Goal: Information Seeking & Learning: Learn about a topic

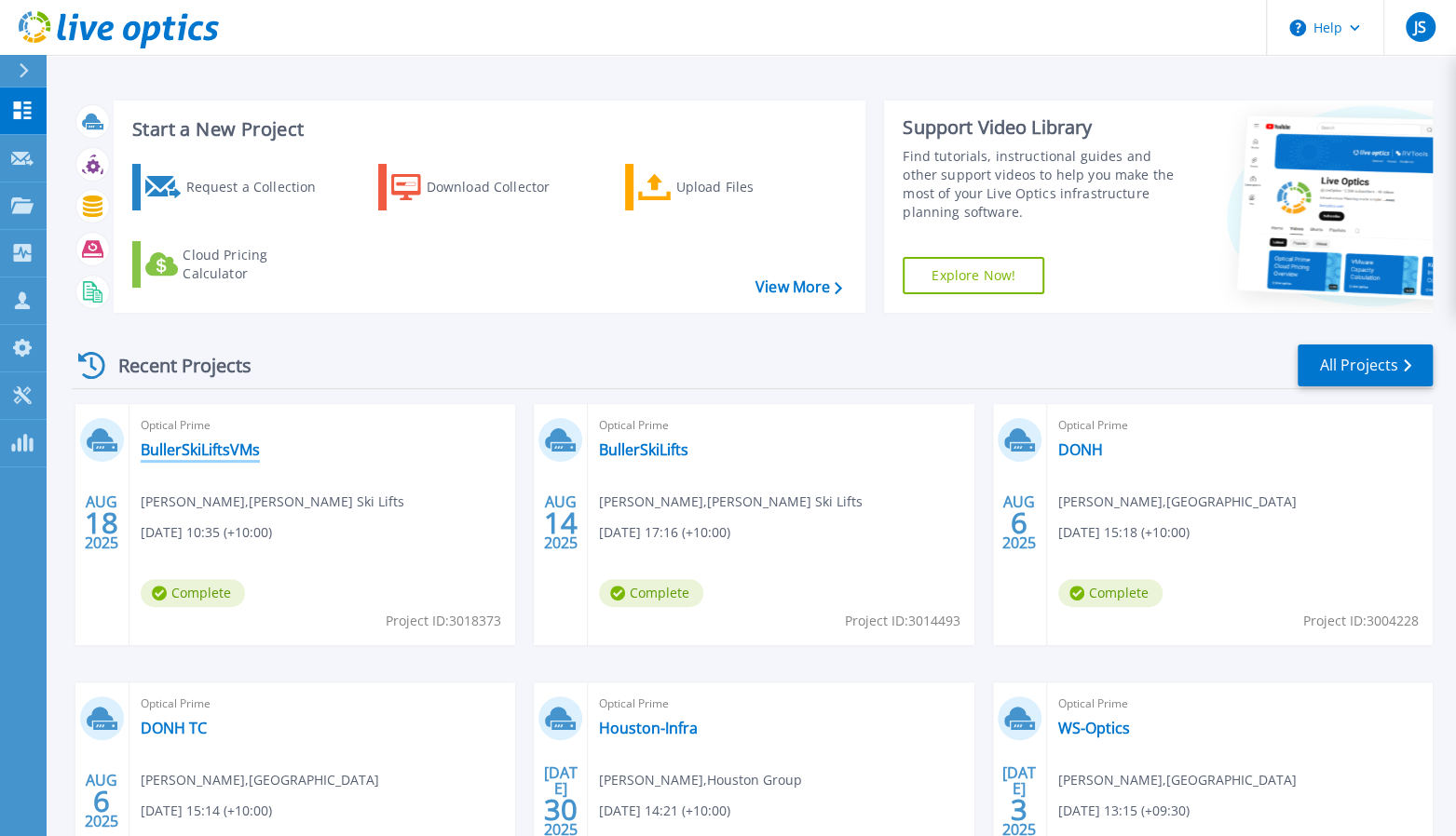
click at [205, 454] on link "BullerSkiLiftsVMs" at bounding box center [200, 450] width 120 height 19
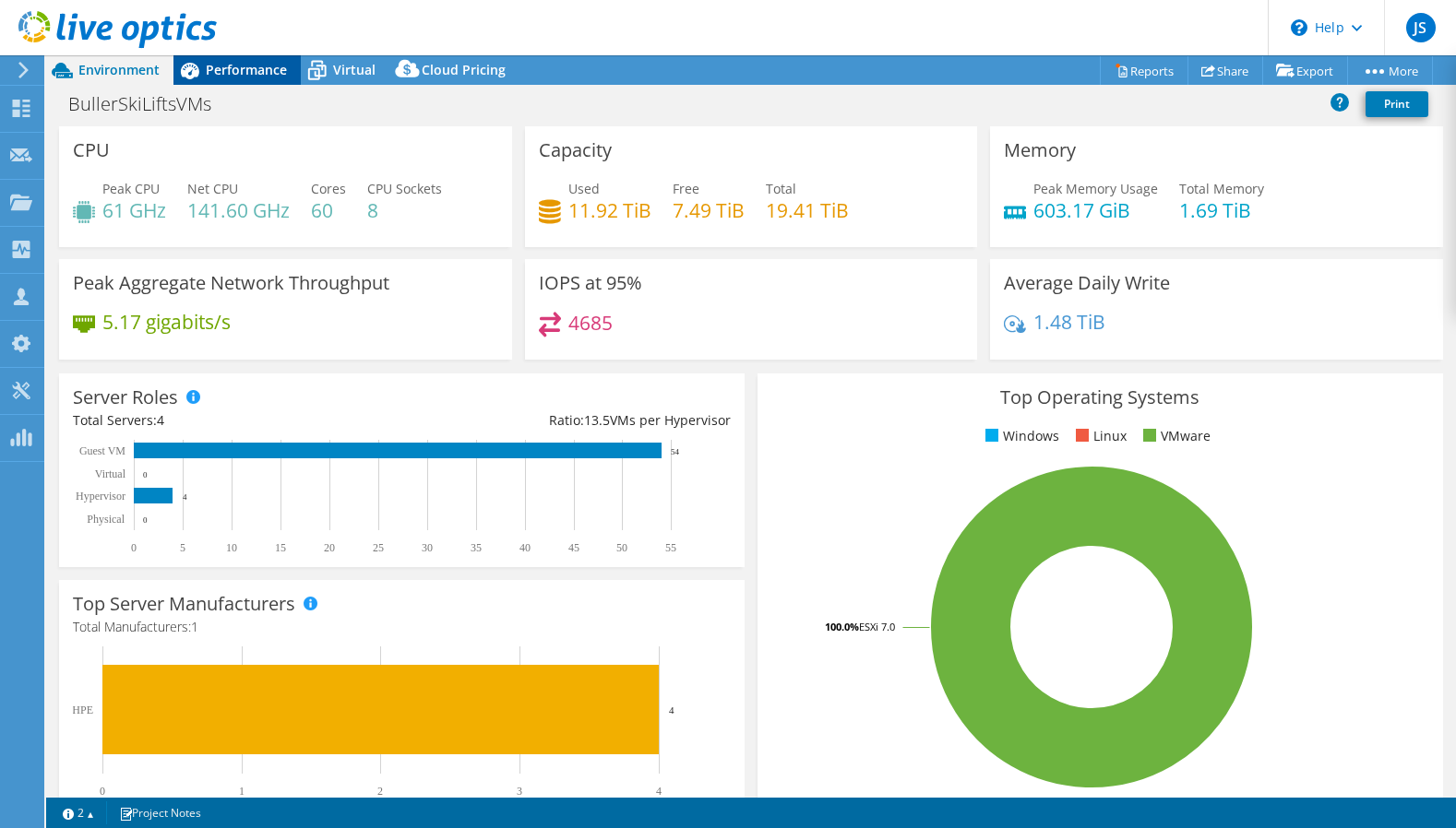
click at [234, 65] on span "Performance" at bounding box center [246, 69] width 81 height 18
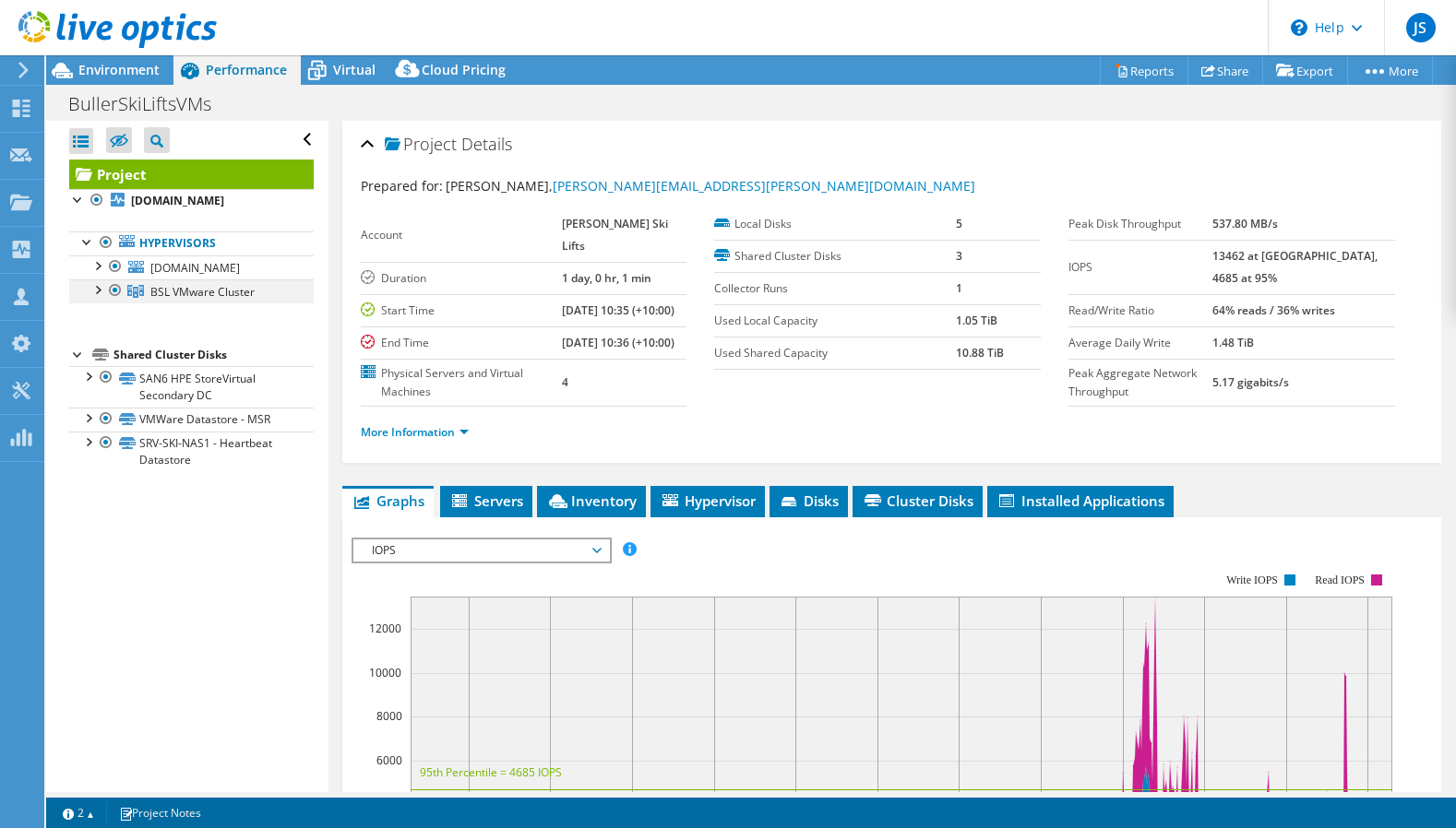
click at [96, 297] on div at bounding box center [97, 289] width 19 height 19
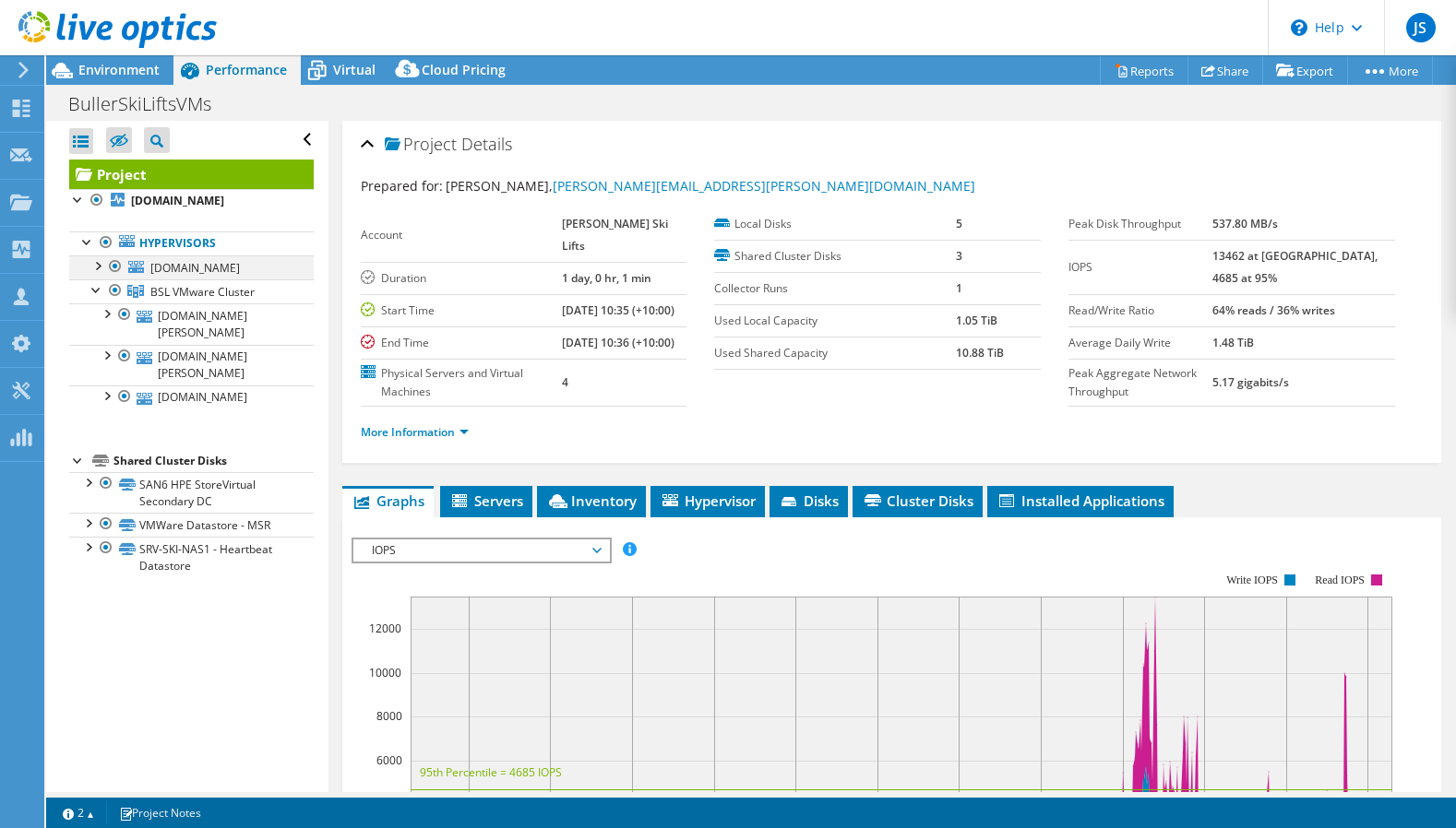
click at [118, 263] on div at bounding box center [116, 267] width 19 height 22
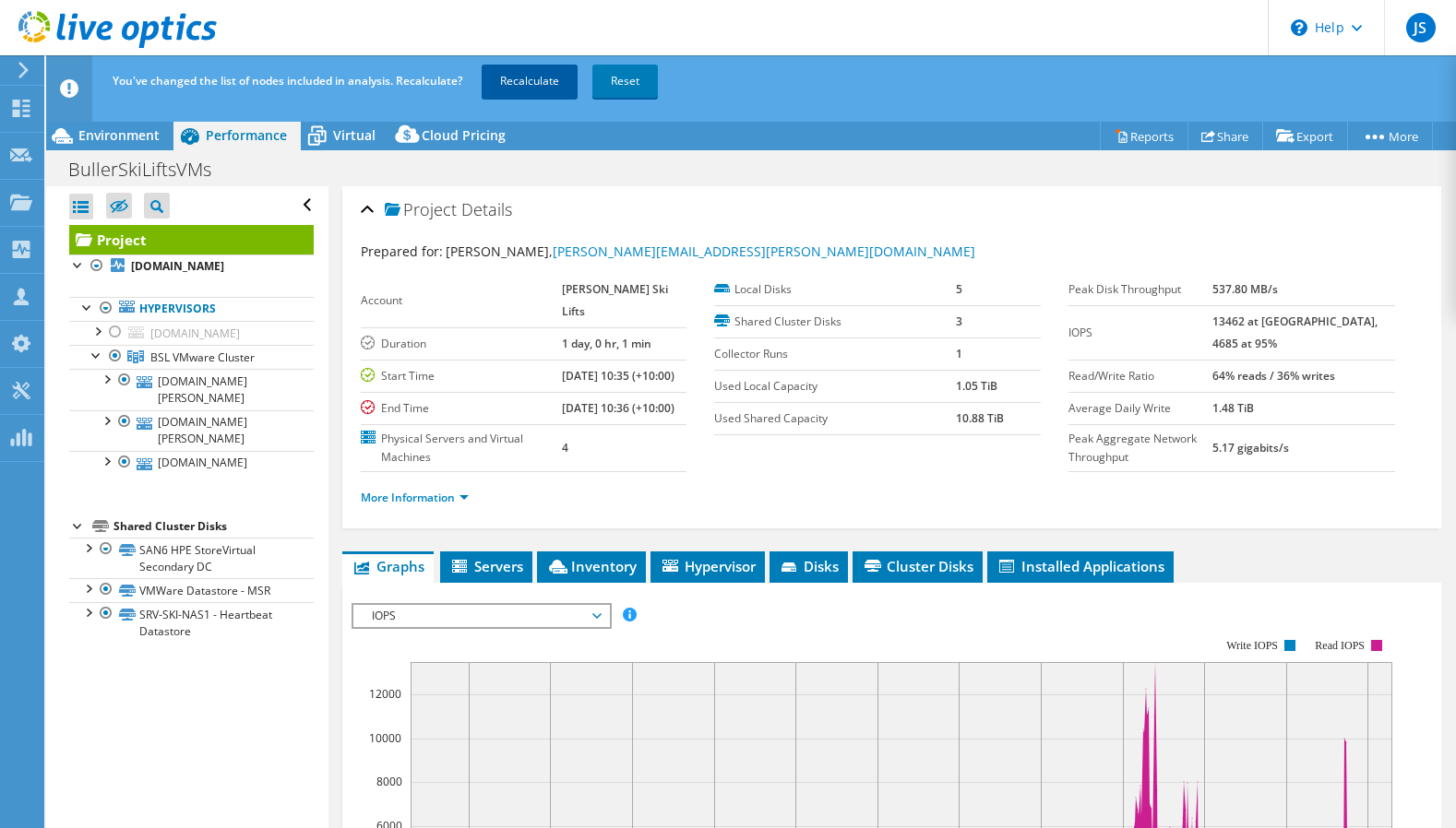
click at [526, 88] on link "Recalculate" at bounding box center [529, 81] width 96 height 34
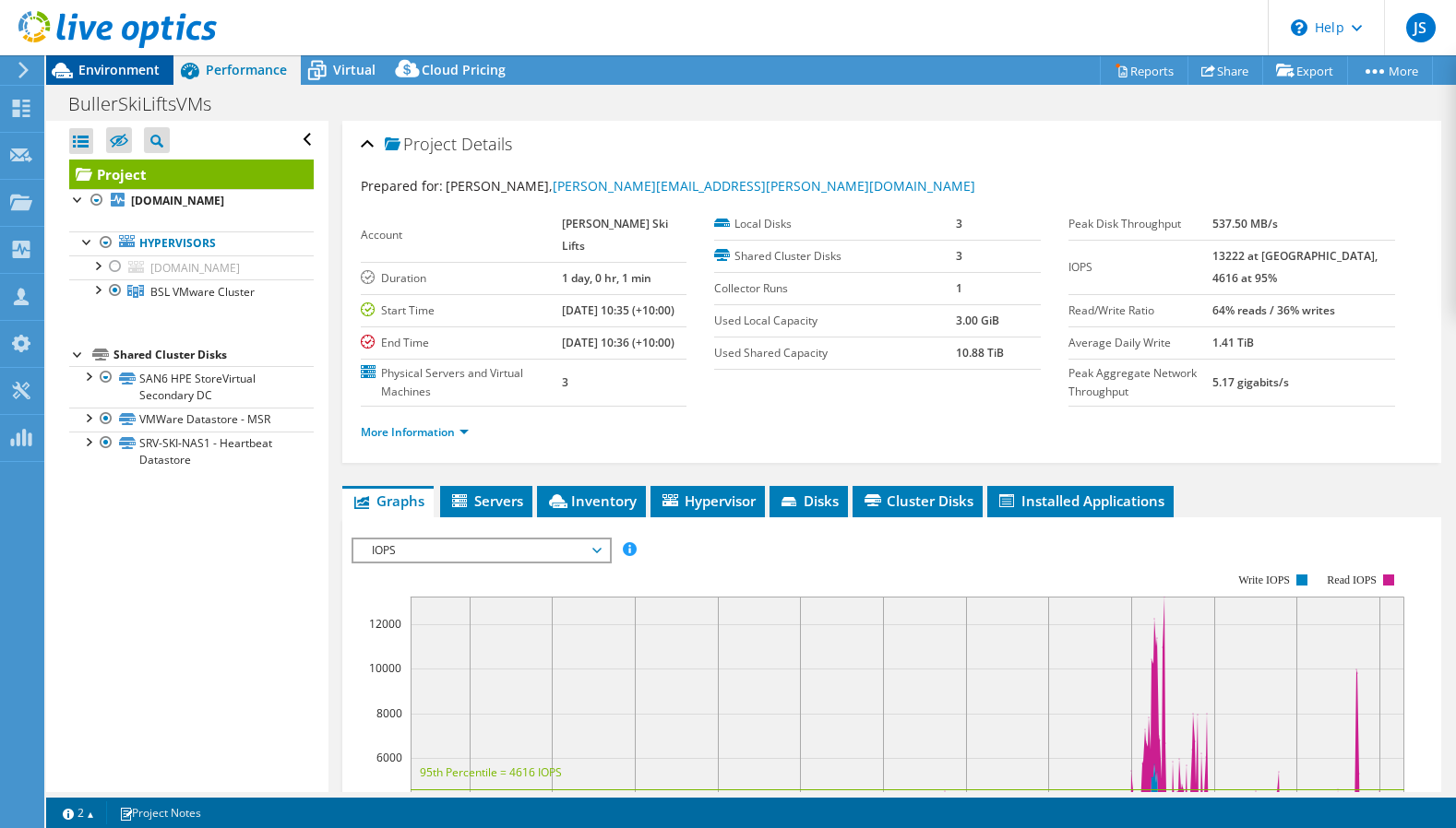
click at [105, 64] on span "Environment" at bounding box center [118, 69] width 81 height 18
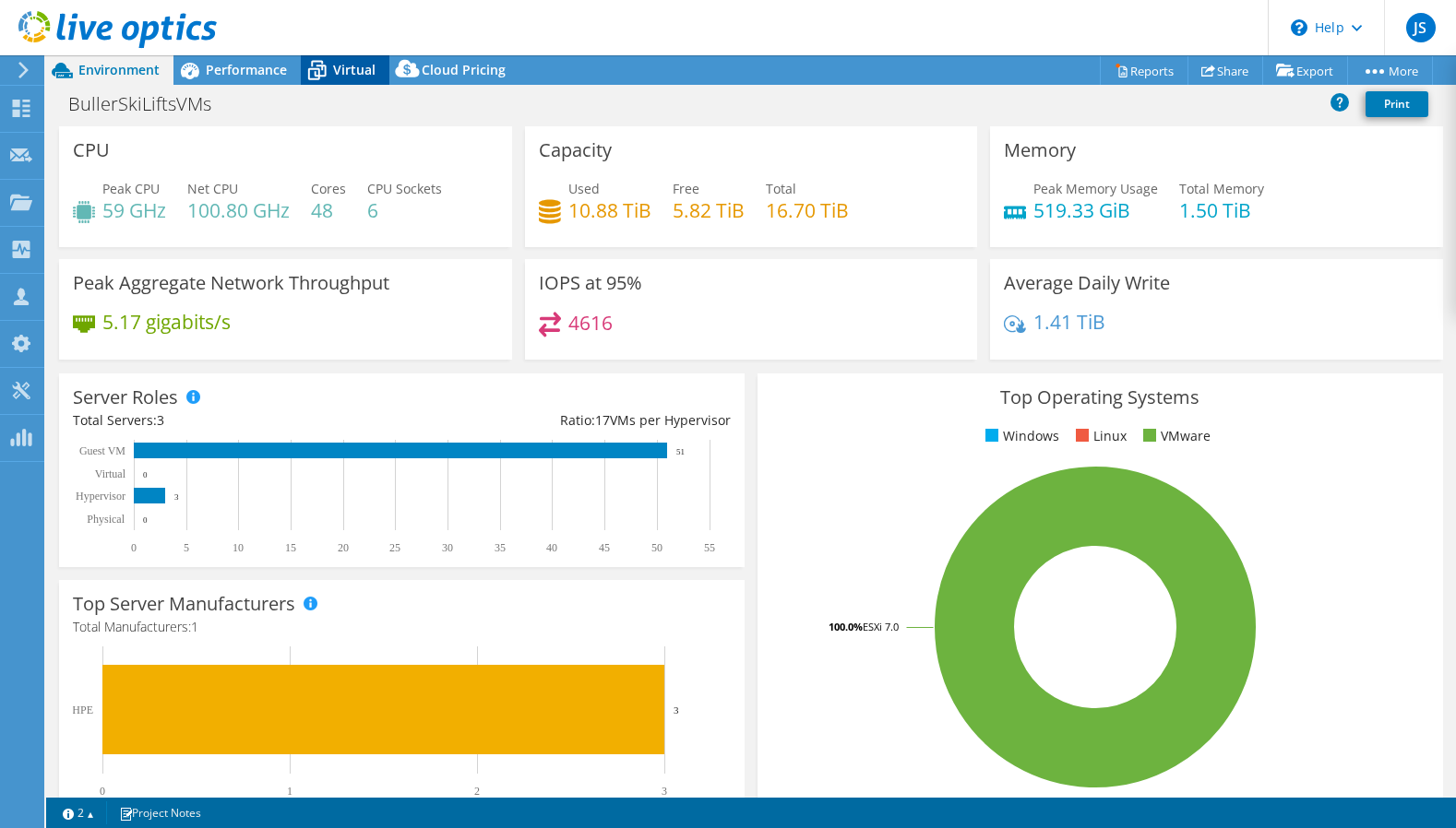
click at [368, 60] on div "Virtual" at bounding box center [344, 70] width 89 height 30
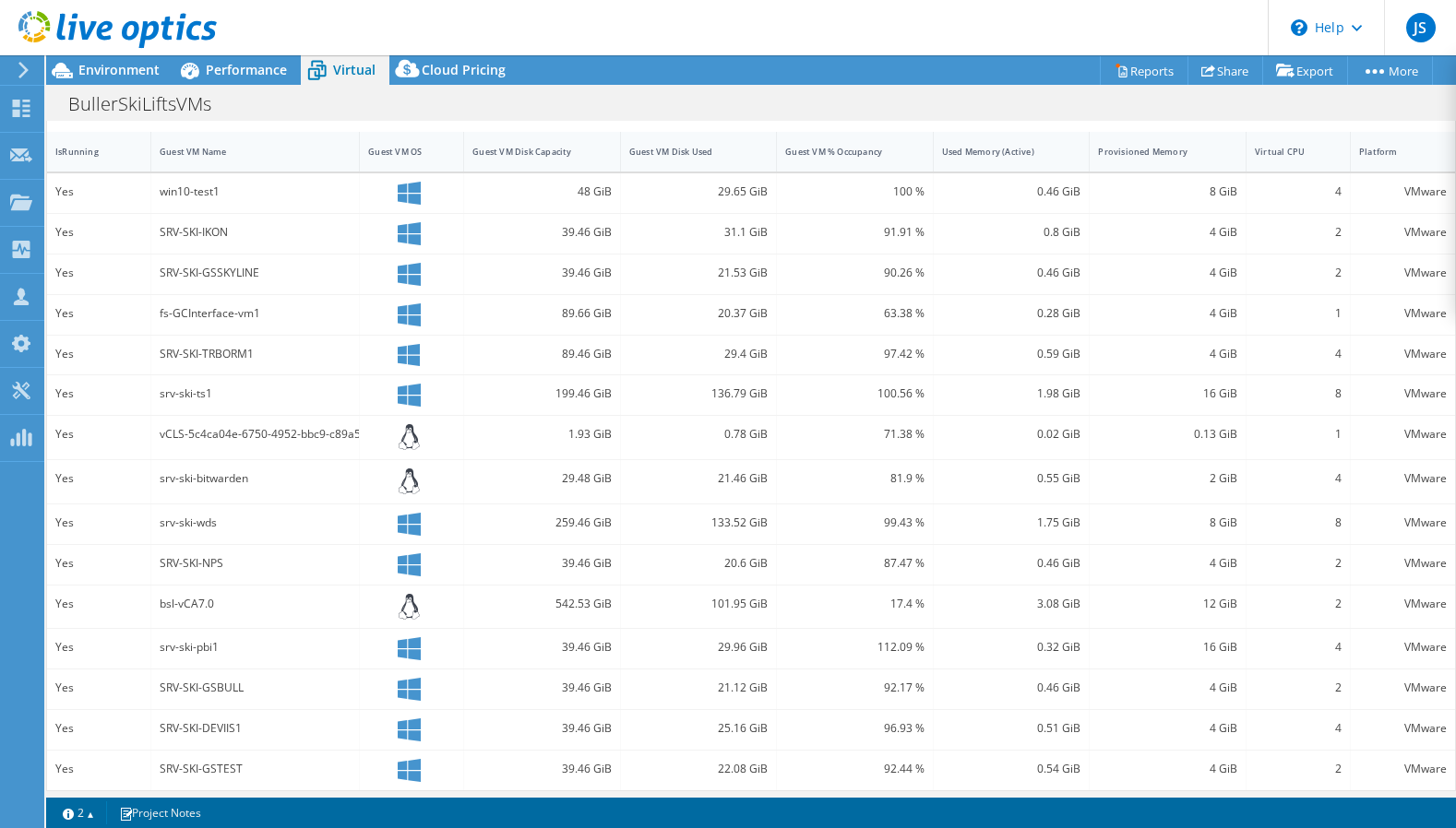
scroll to position [41, 0]
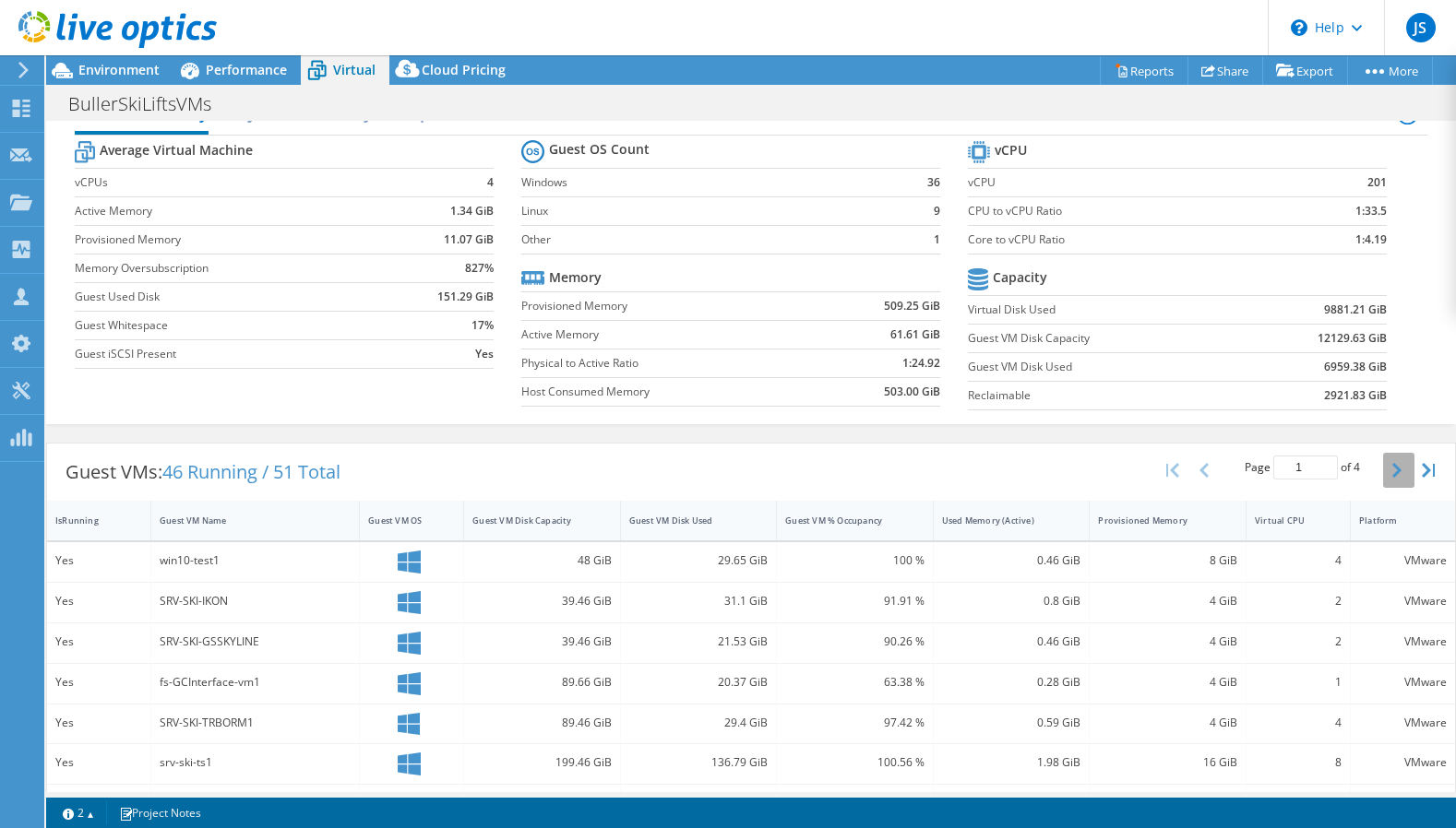
click at [1390, 477] on button "button" at bounding box center [1399, 471] width 32 height 35
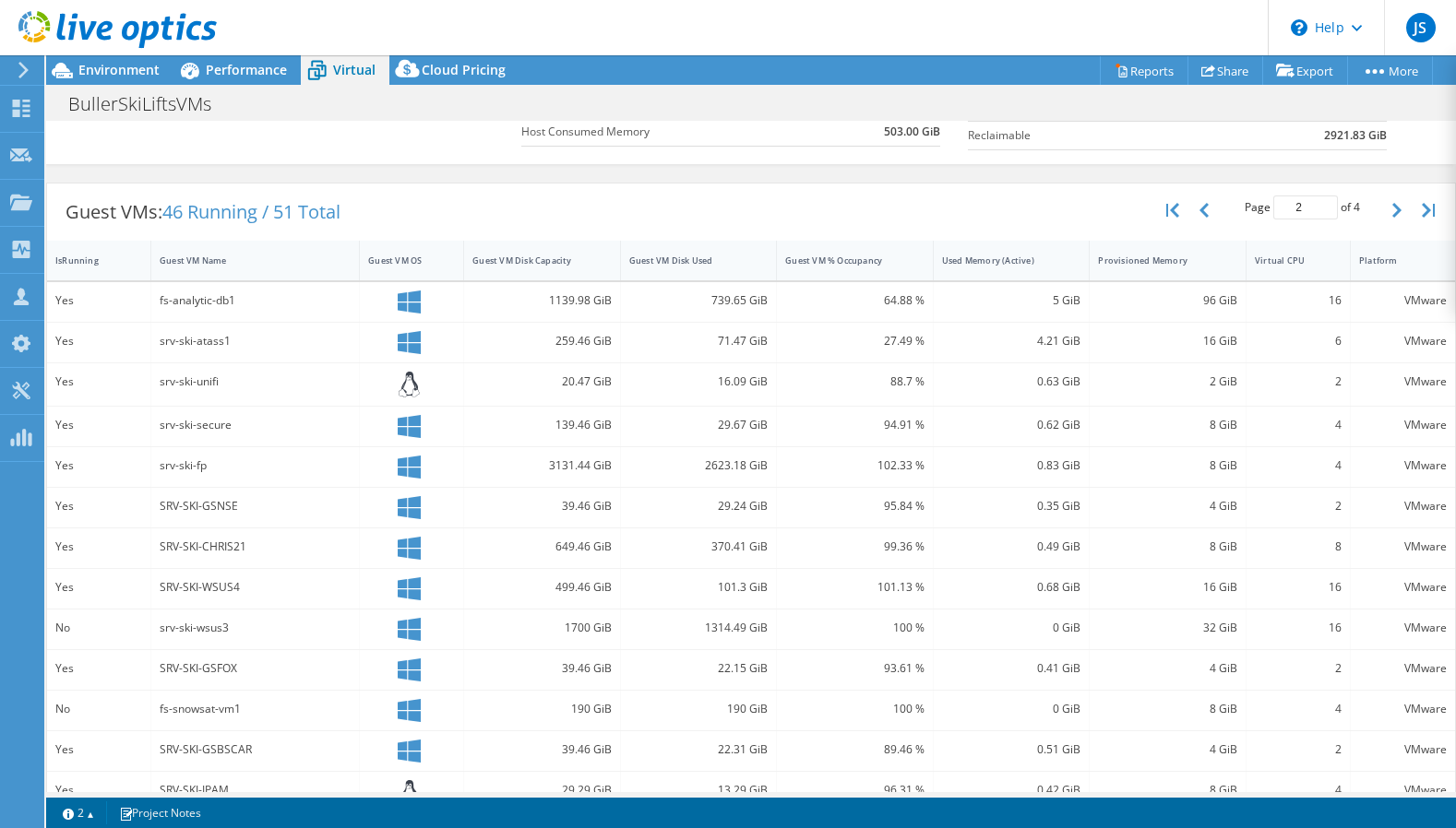
scroll to position [37, 0]
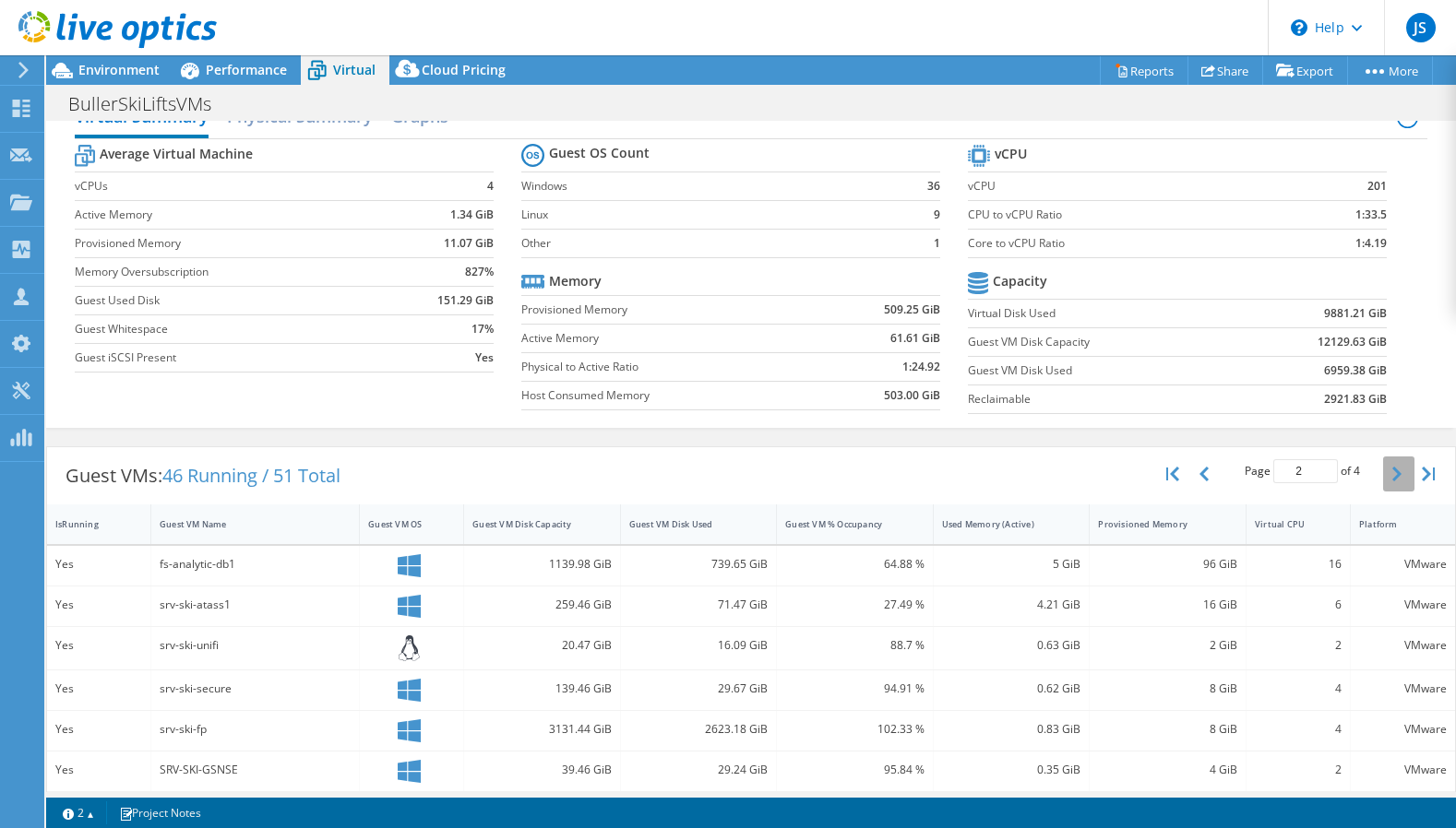
click at [1390, 469] on button "button" at bounding box center [1399, 475] width 32 height 35
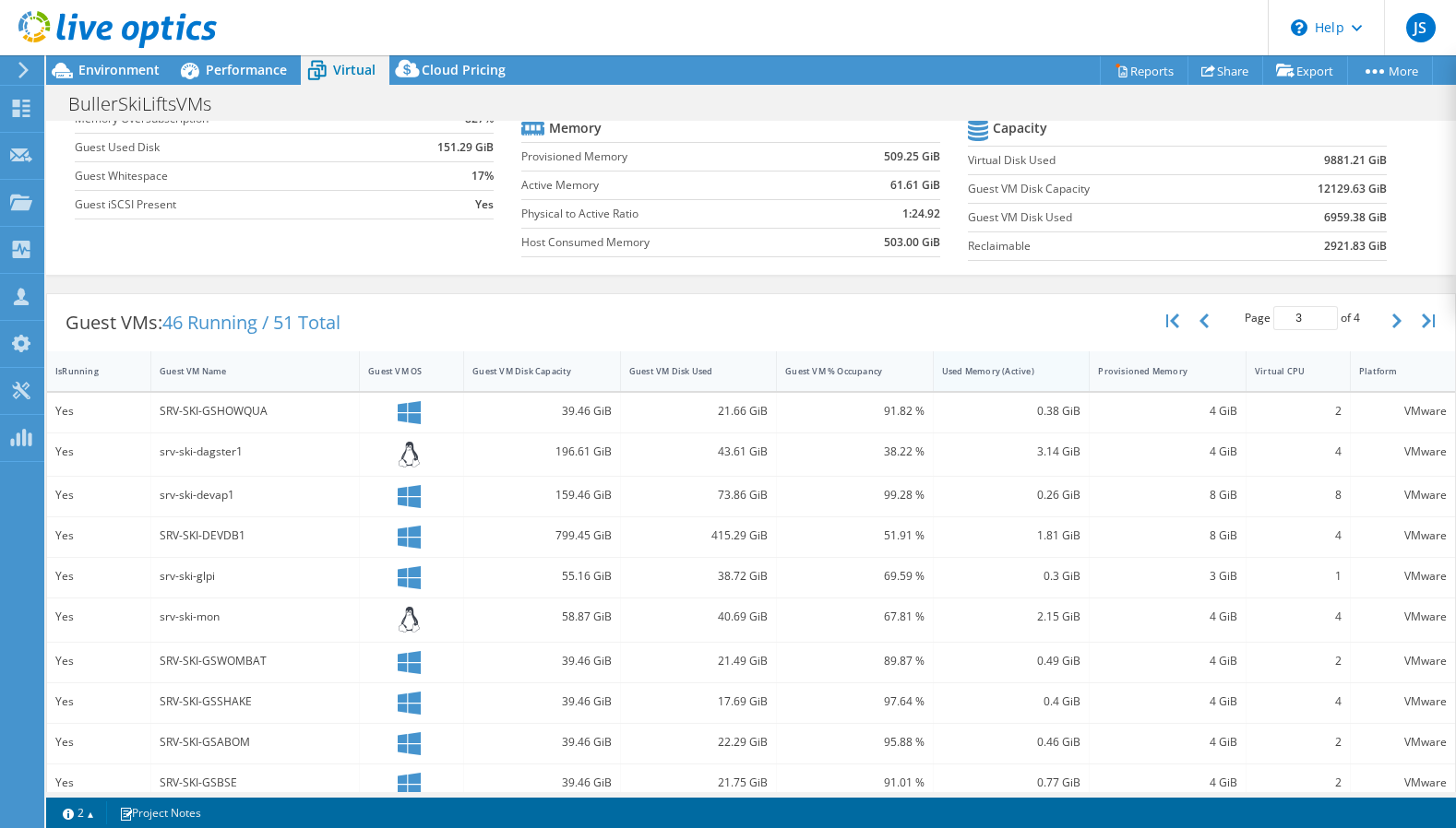
scroll to position [185, 0]
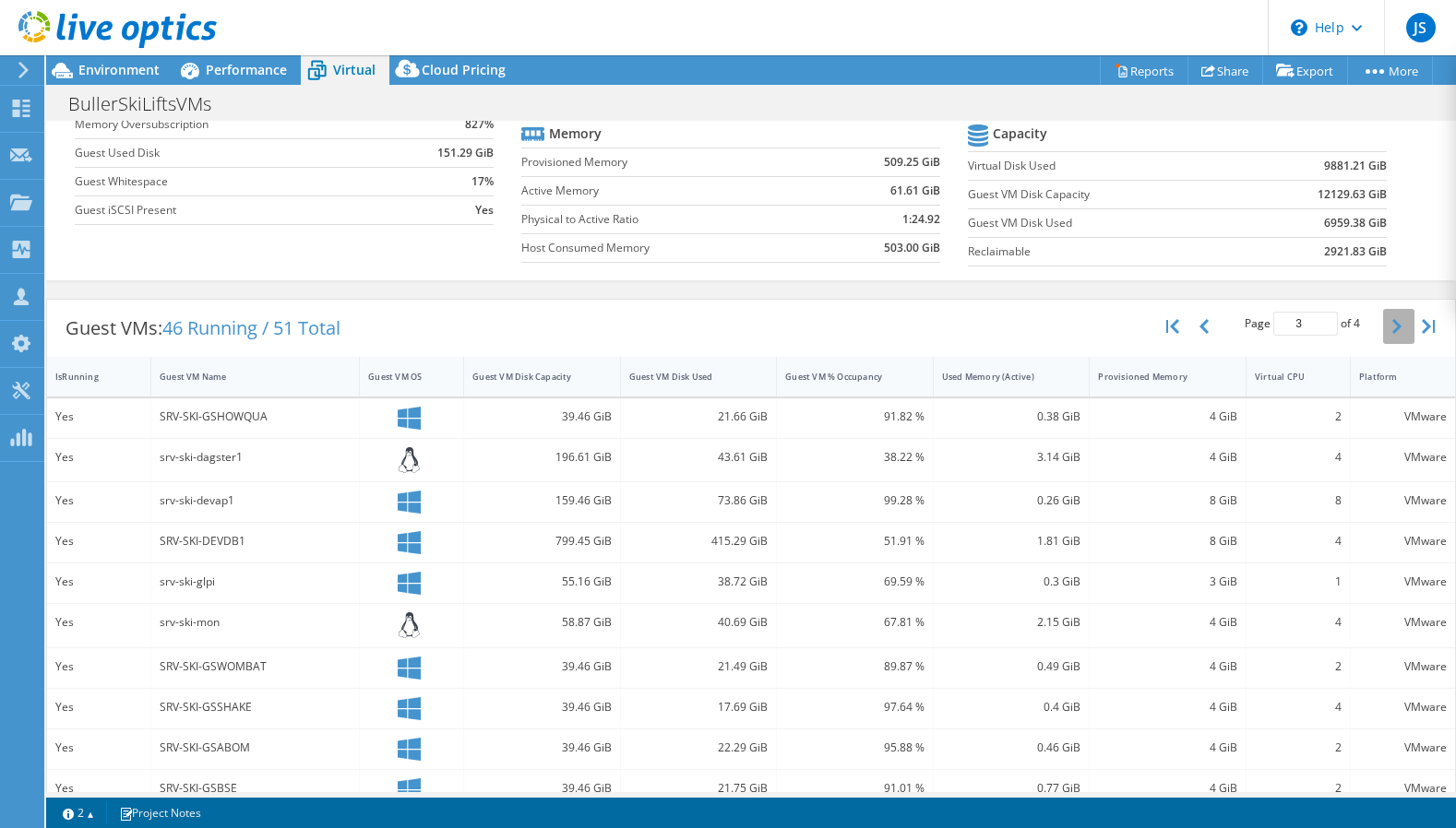
click at [1393, 322] on icon "button" at bounding box center [1397, 326] width 9 height 15
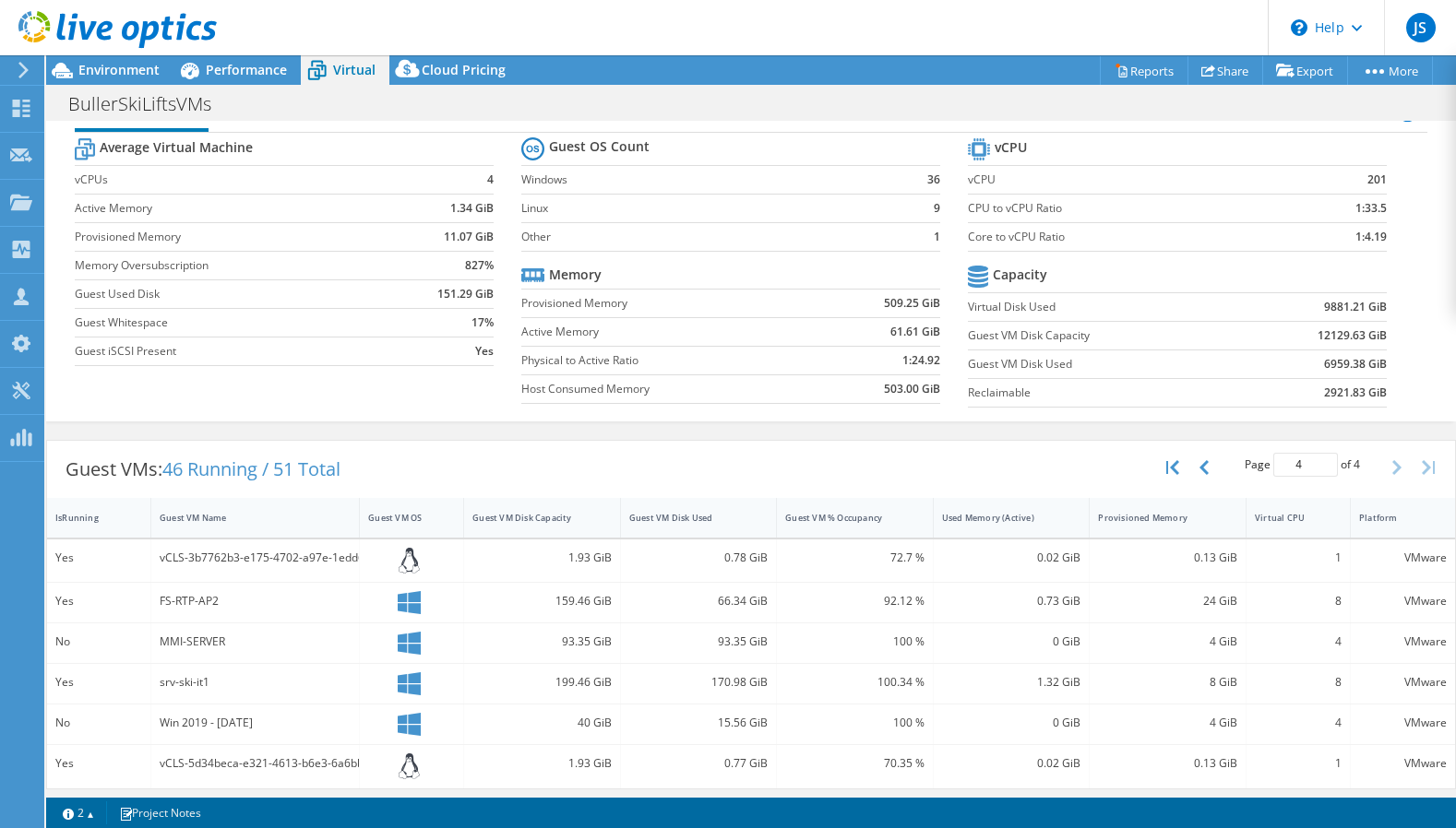
click at [1061, 801] on section "Warnings Messages Queue Depth is not recorded from VMware VCenter servers and w…" at bounding box center [750, 813] width 1409 height 31
click at [1198, 467] on button "button" at bounding box center [1206, 468] width 32 height 35
type input "3"
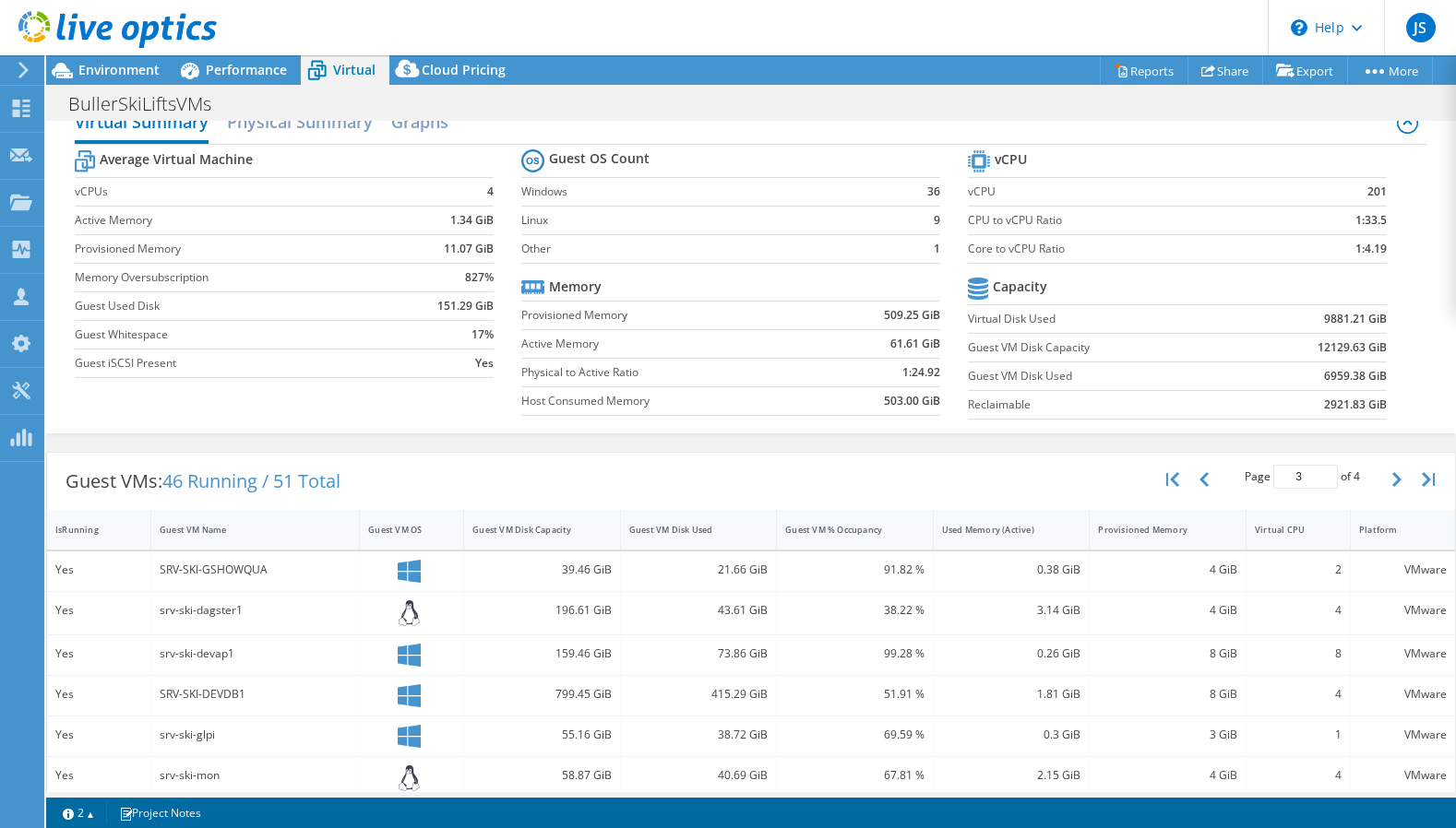
scroll to position [0, 0]
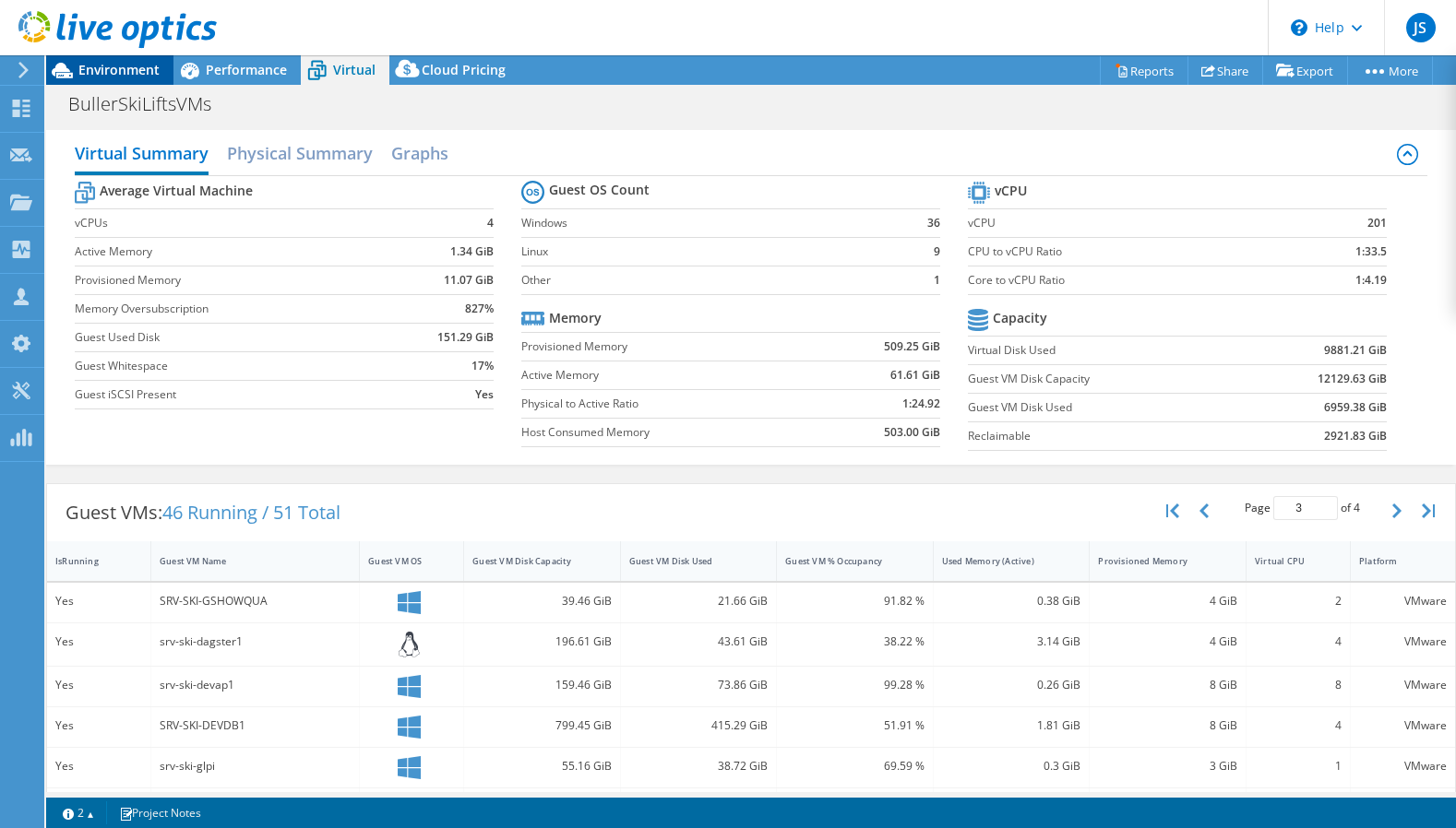
click at [90, 67] on span "Environment" at bounding box center [118, 69] width 81 height 18
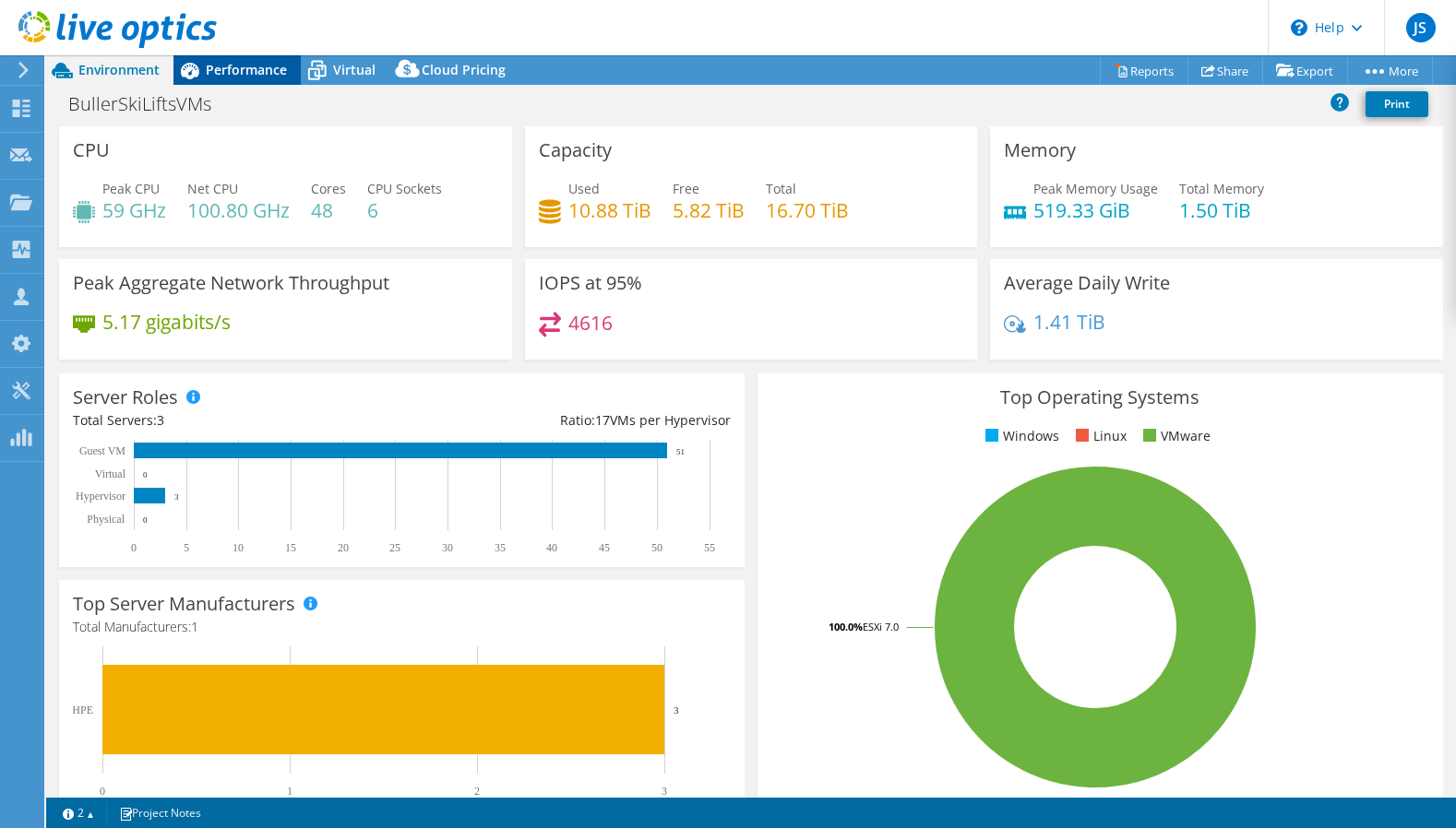
click at [236, 76] on span "Performance" at bounding box center [246, 69] width 81 height 18
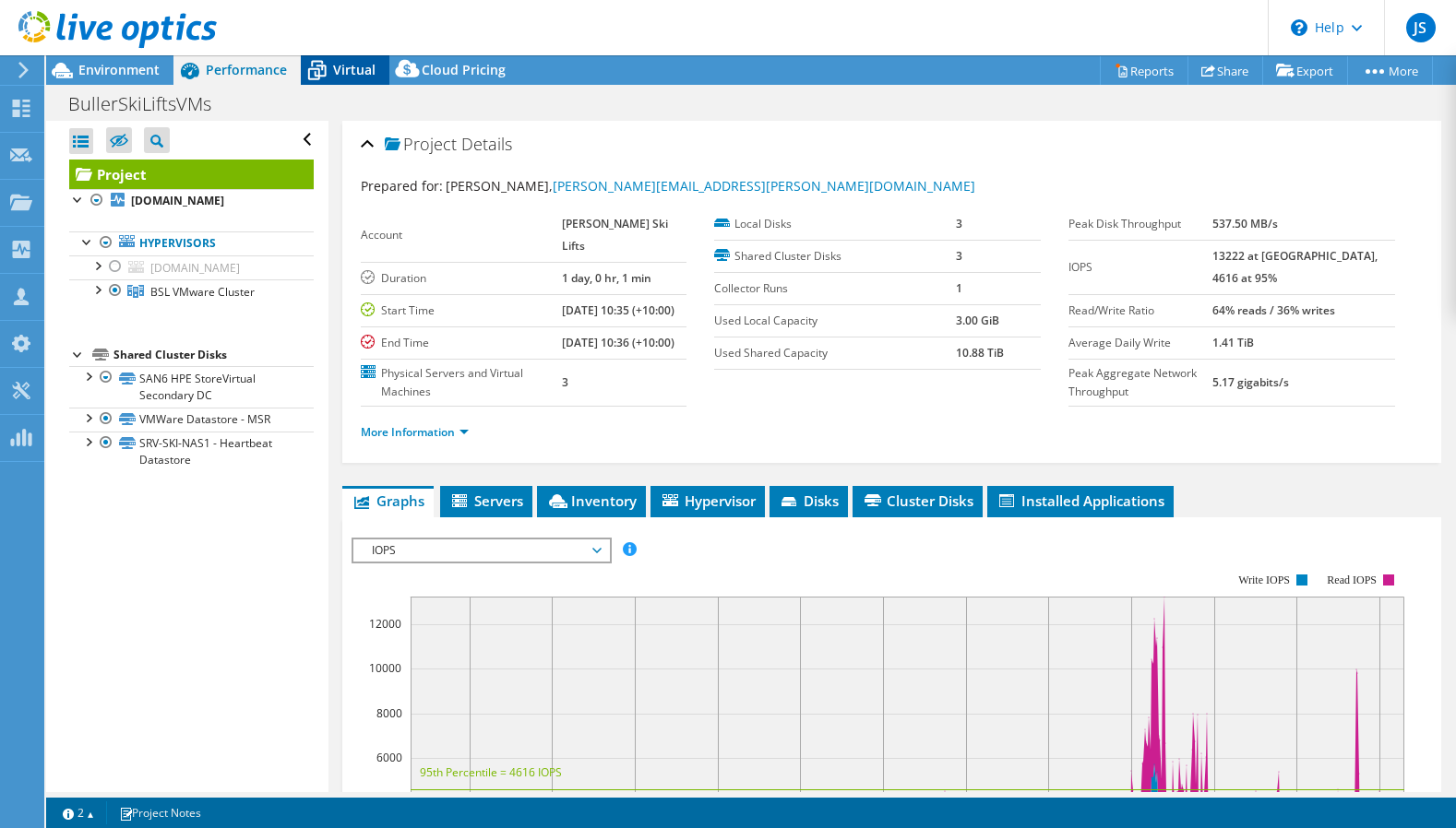
click at [341, 70] on span "Virtual" at bounding box center [354, 69] width 42 height 18
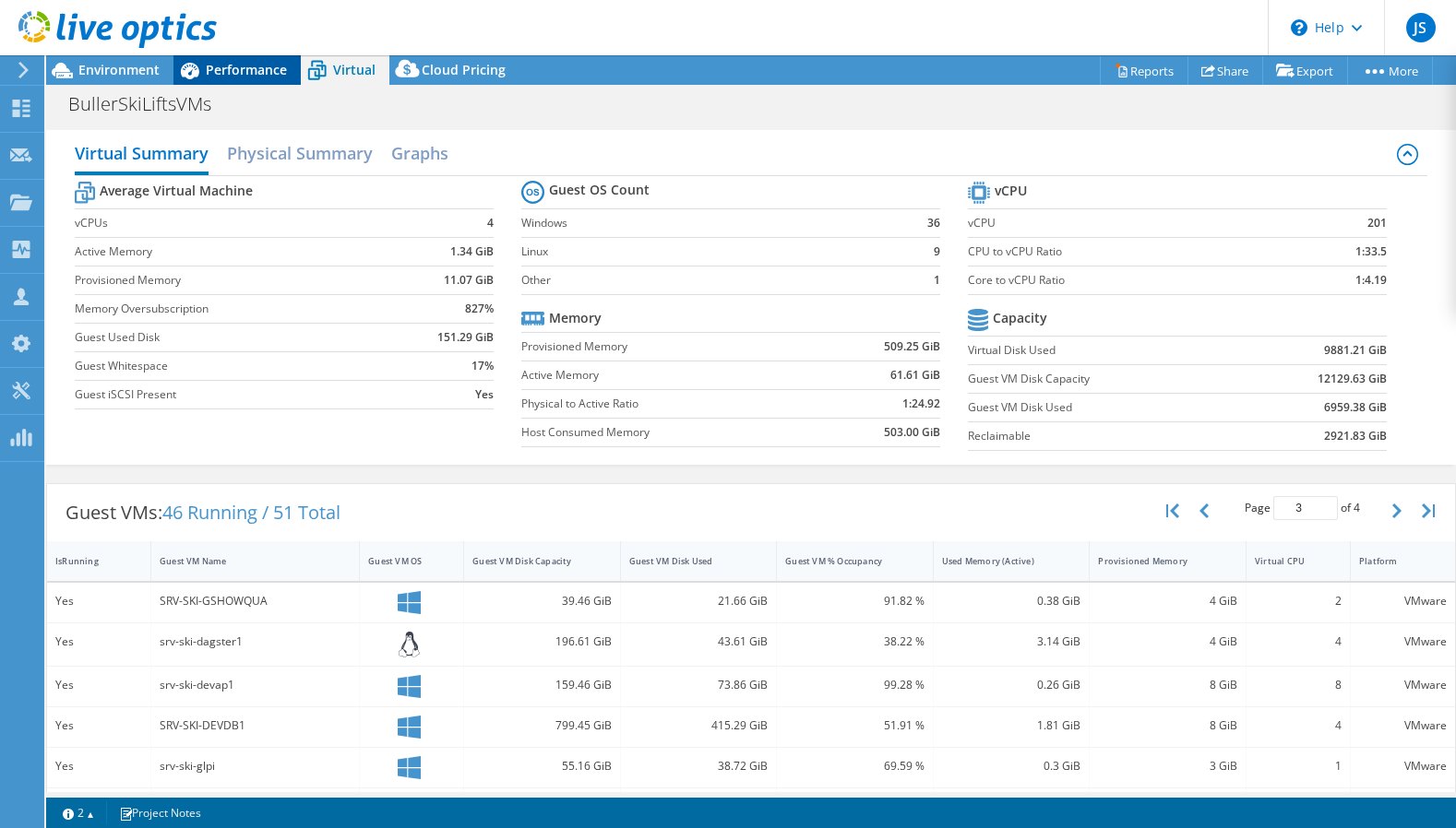
click at [243, 70] on span "Performance" at bounding box center [246, 69] width 81 height 18
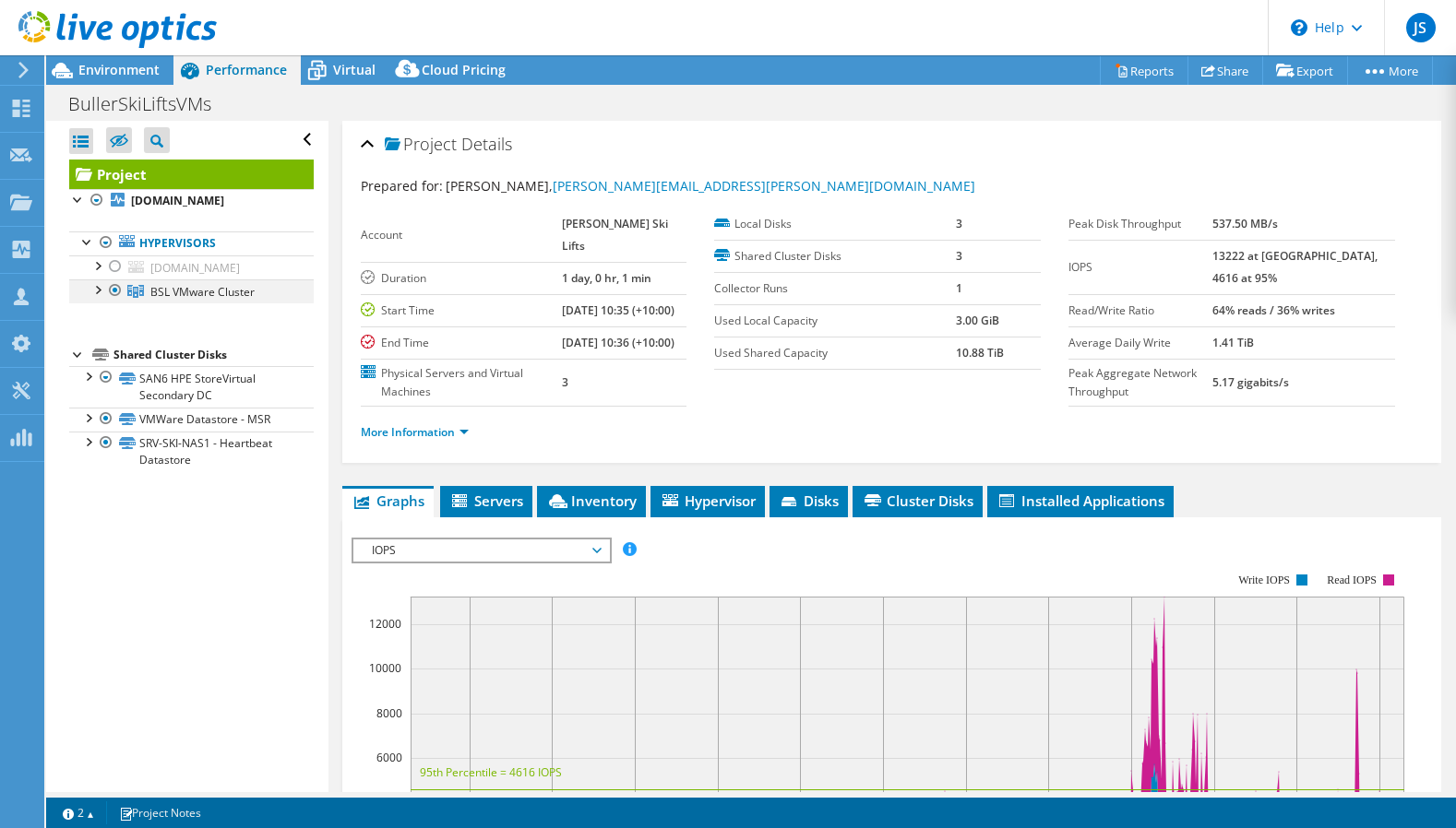
click at [96, 297] on div at bounding box center [97, 289] width 19 height 19
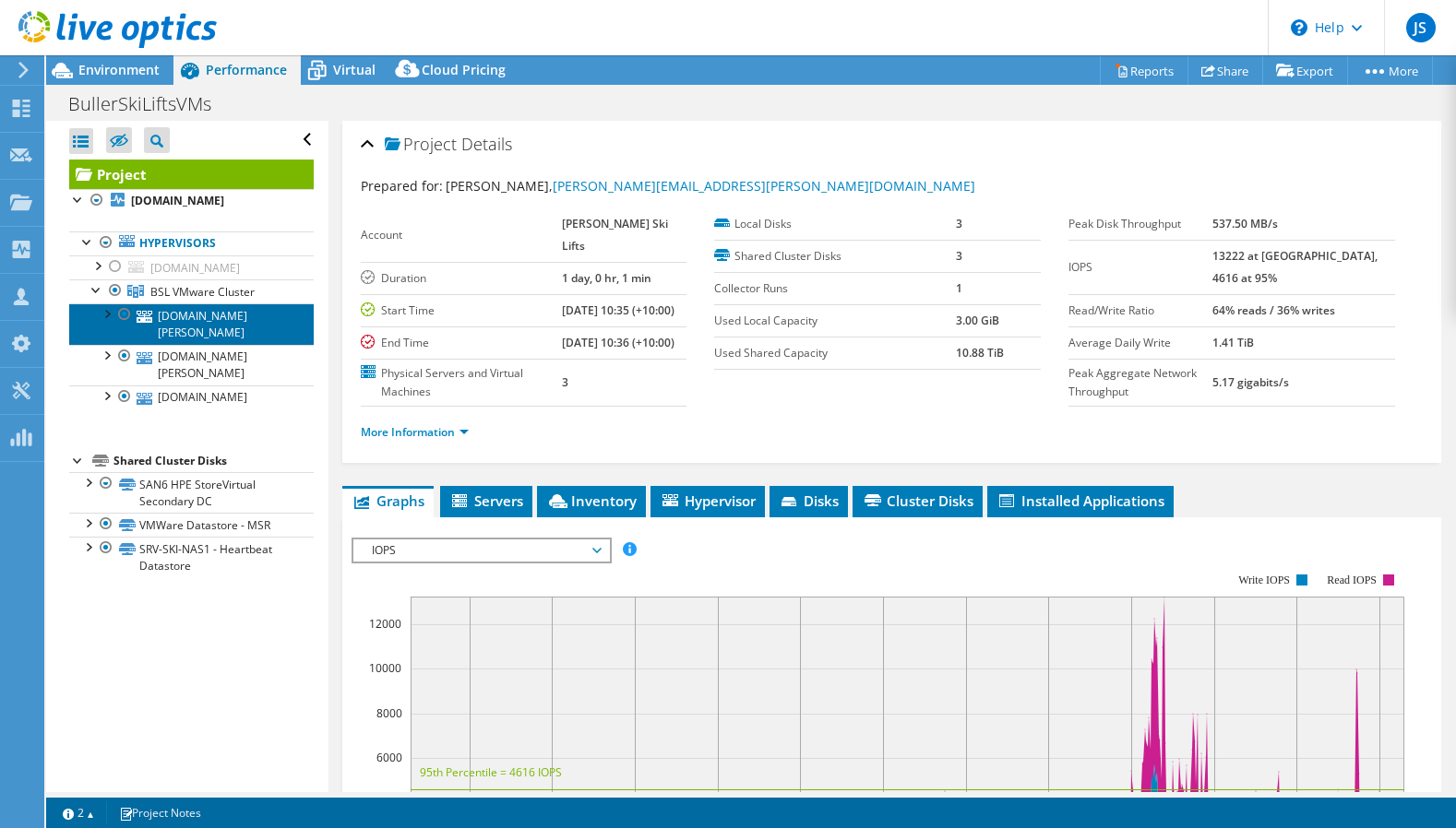
click at [173, 326] on link "[DOMAIN_NAME][PERSON_NAME]" at bounding box center [191, 324] width 244 height 41
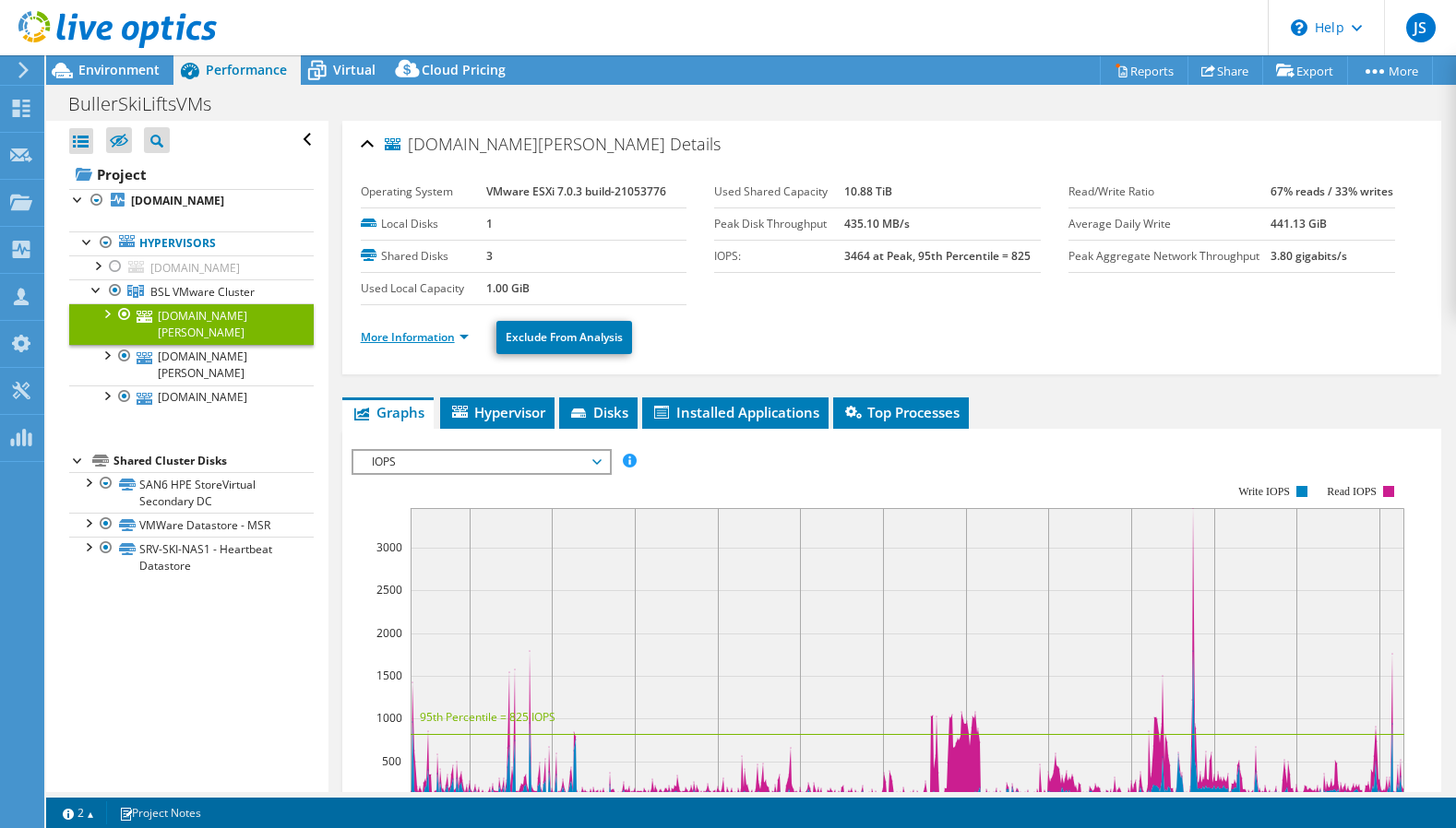
click at [406, 338] on link "More Information" at bounding box center [415, 337] width 108 height 16
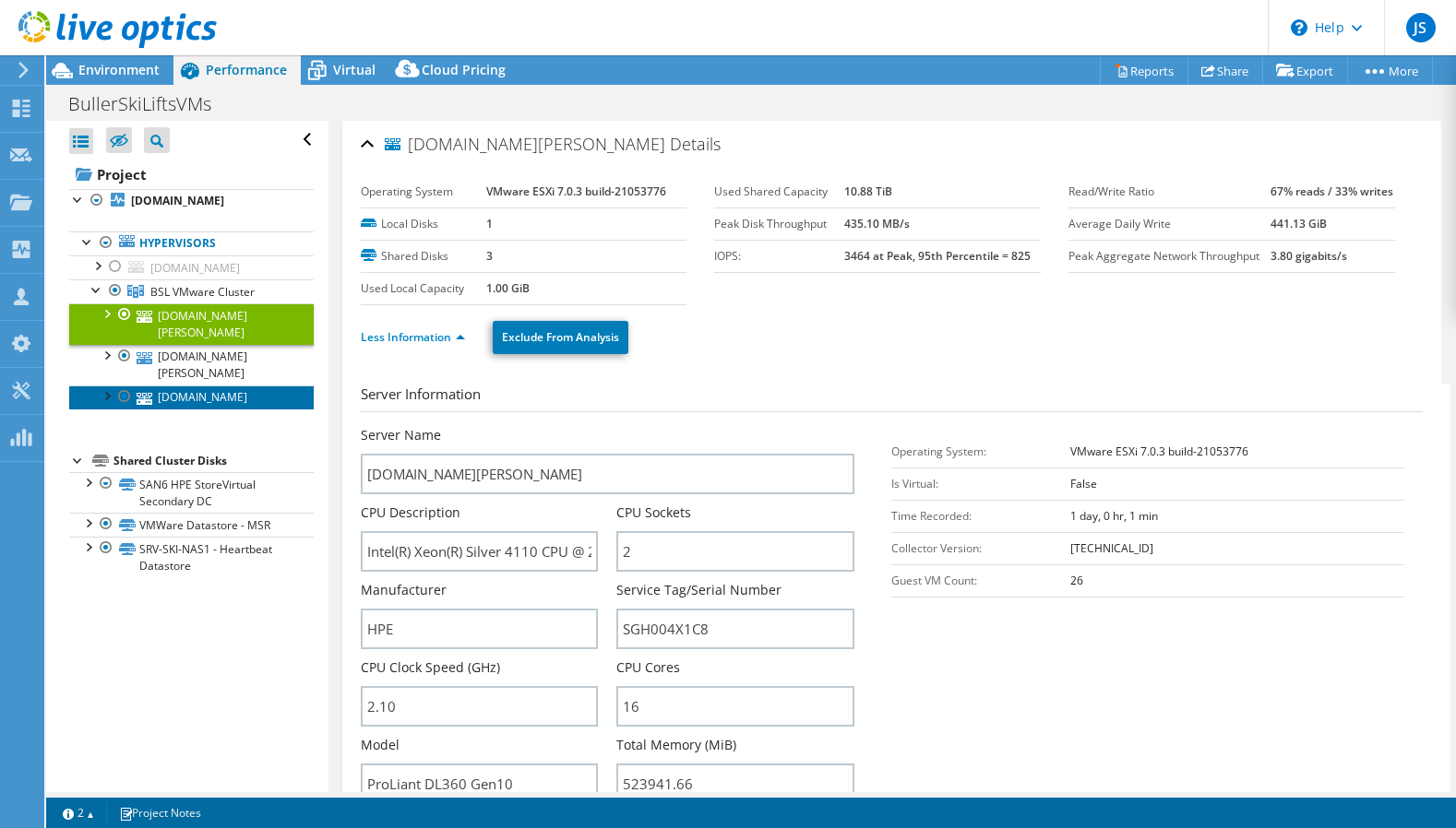
click at [181, 409] on link "[DOMAIN_NAME]" at bounding box center [191, 397] width 244 height 24
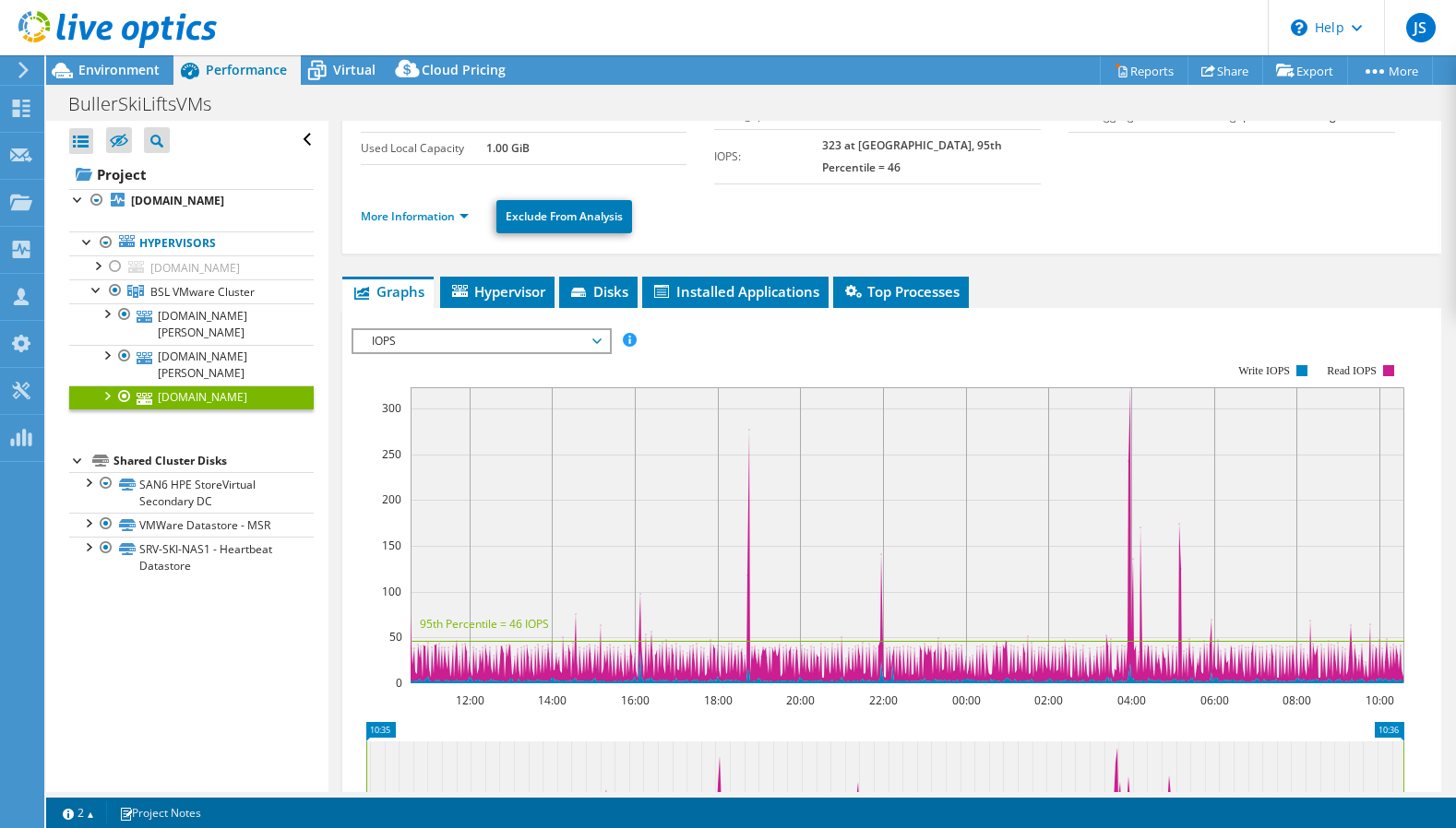
scroll to position [133, 0]
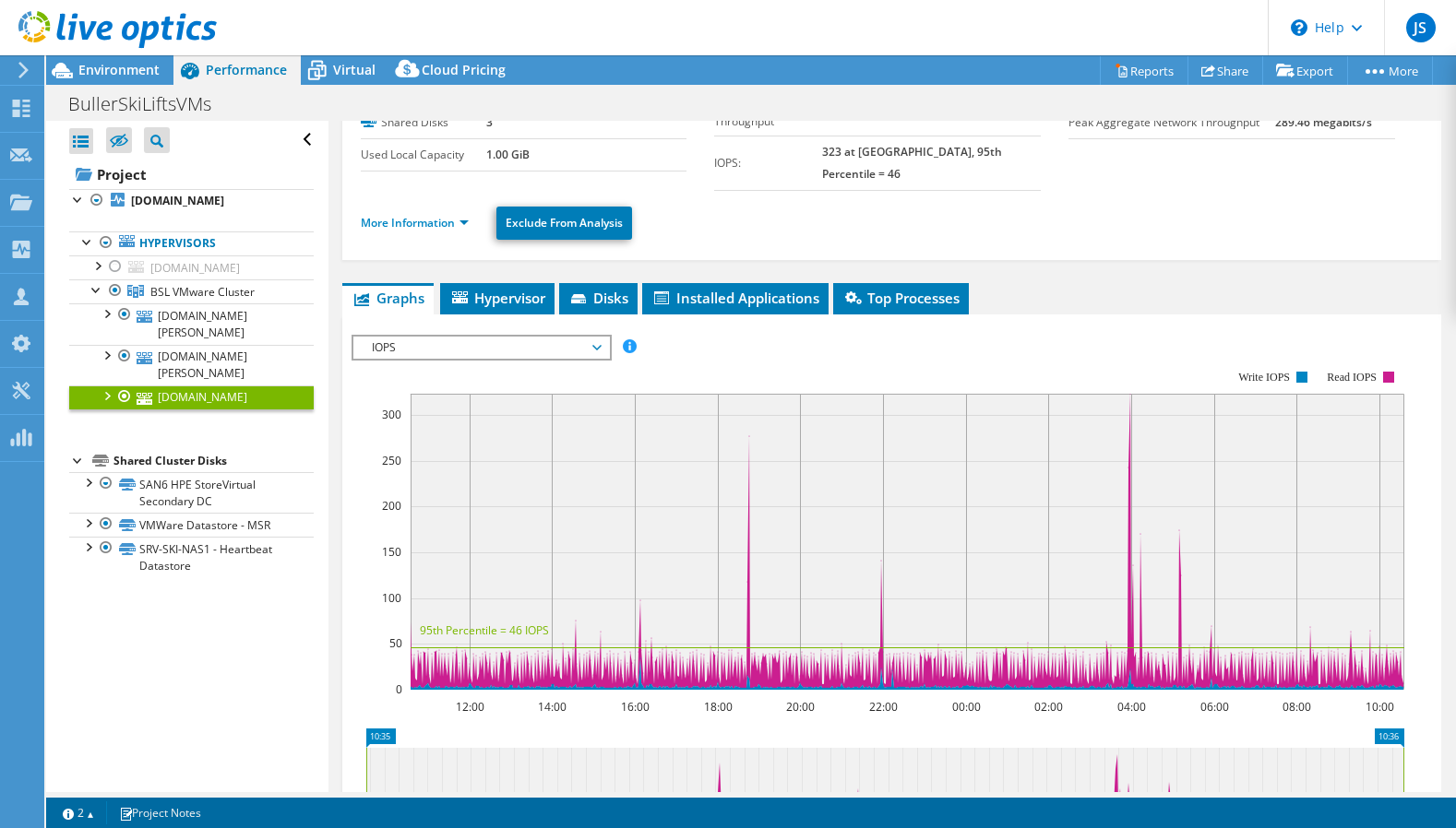
click at [445, 337] on span "IOPS" at bounding box center [481, 348] width 237 height 22
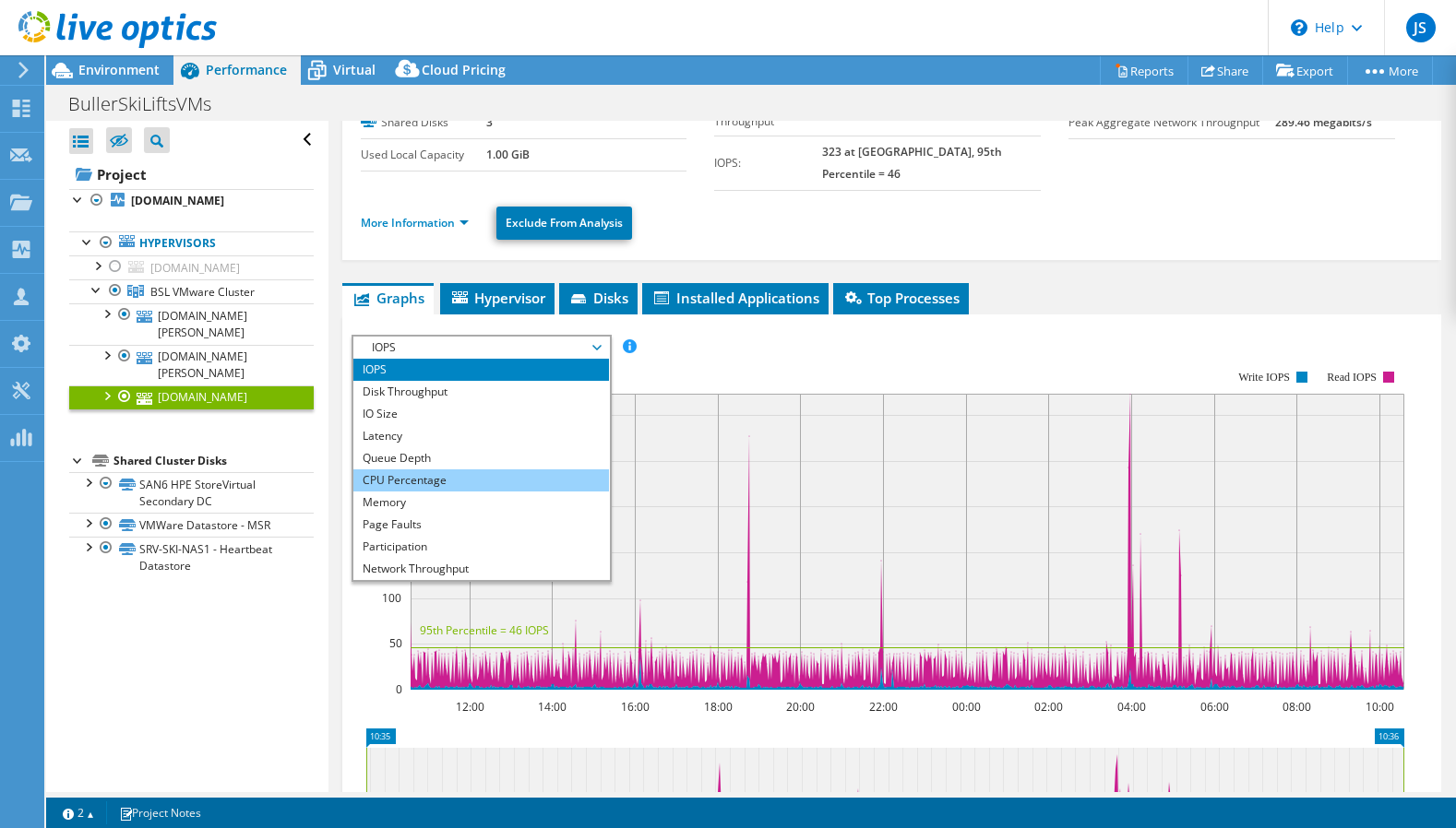
click at [409, 469] on li "CPU Percentage" at bounding box center [481, 480] width 256 height 22
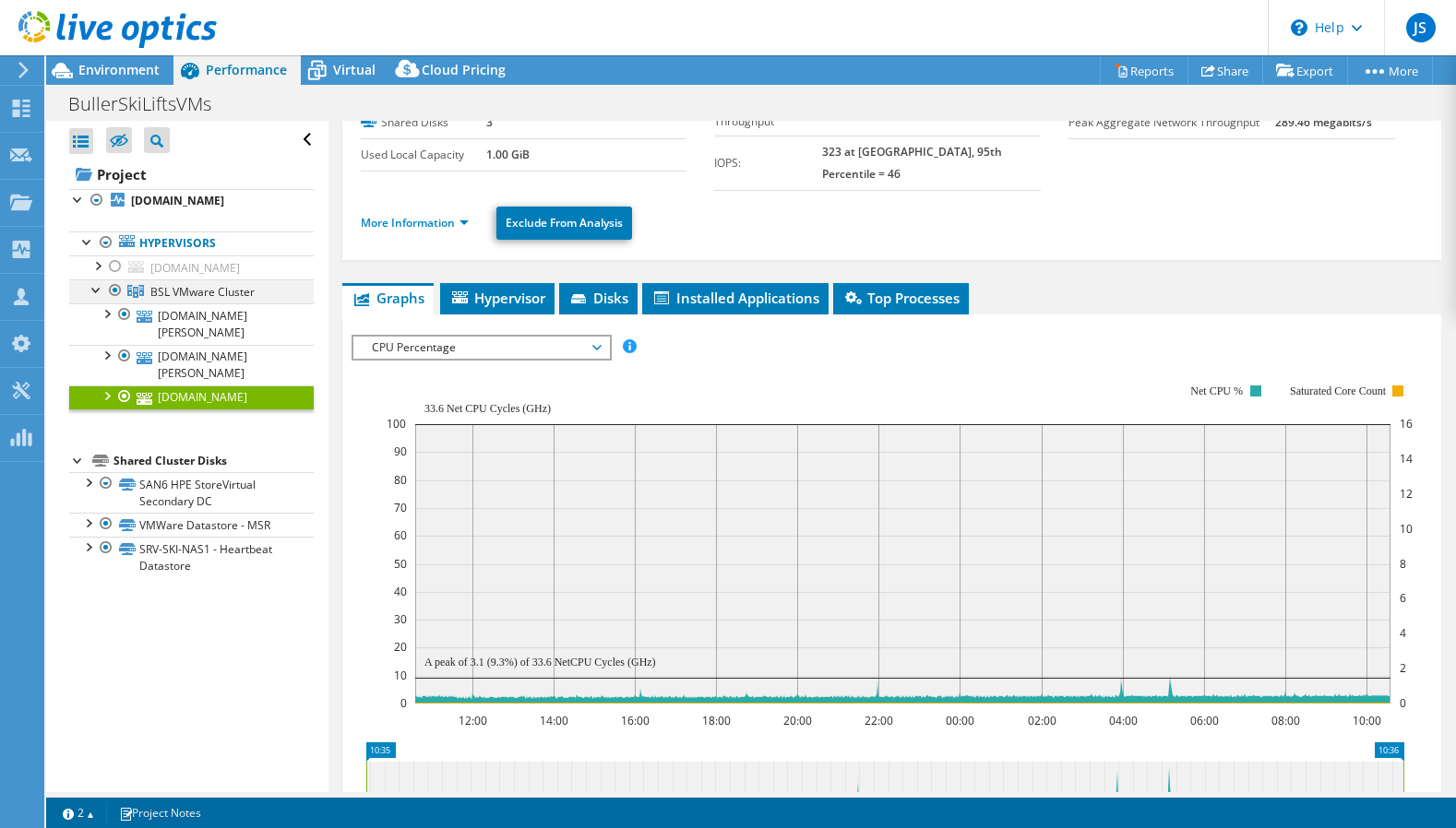
click at [96, 297] on div at bounding box center [97, 289] width 19 height 19
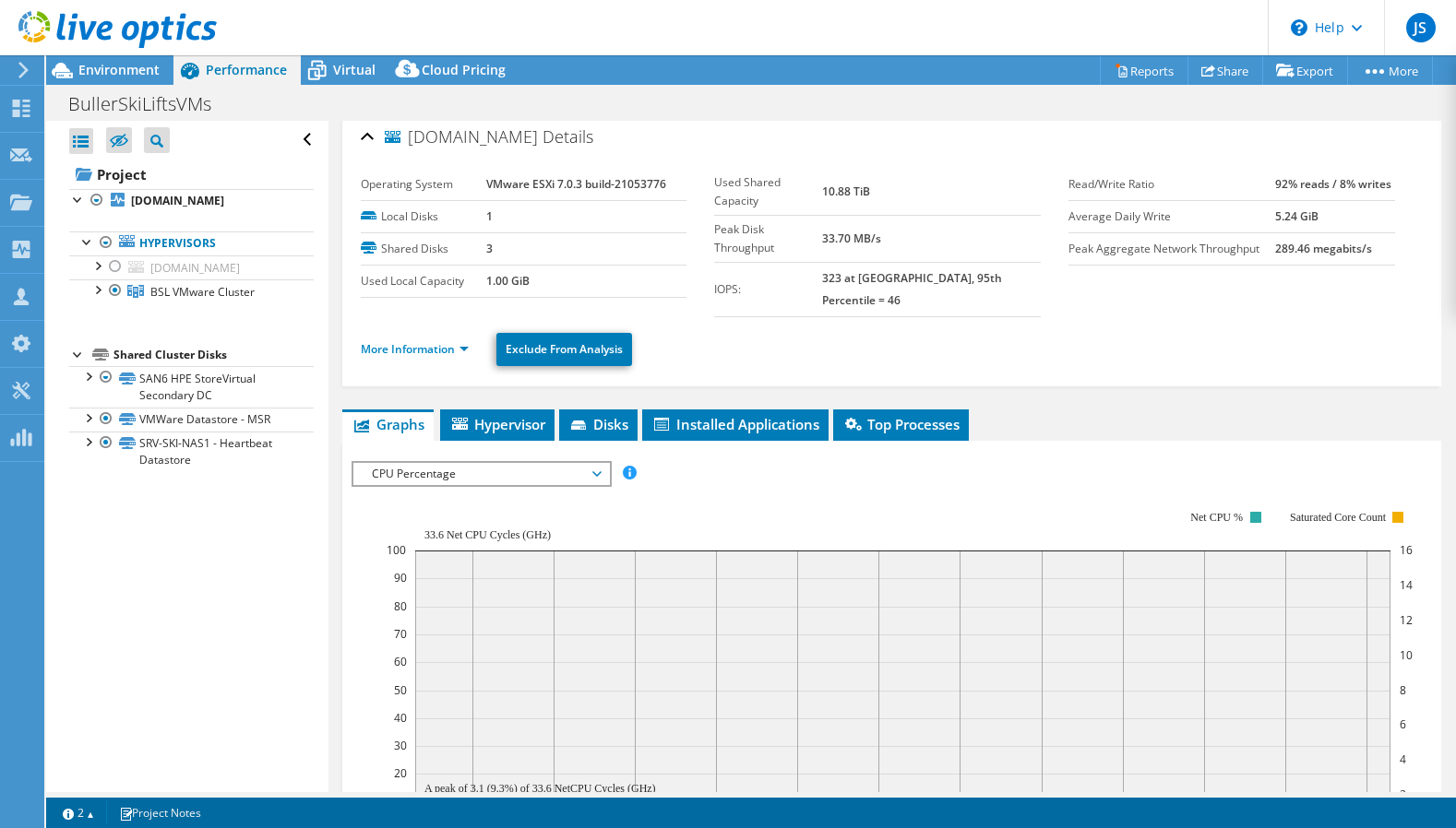
scroll to position [0, 0]
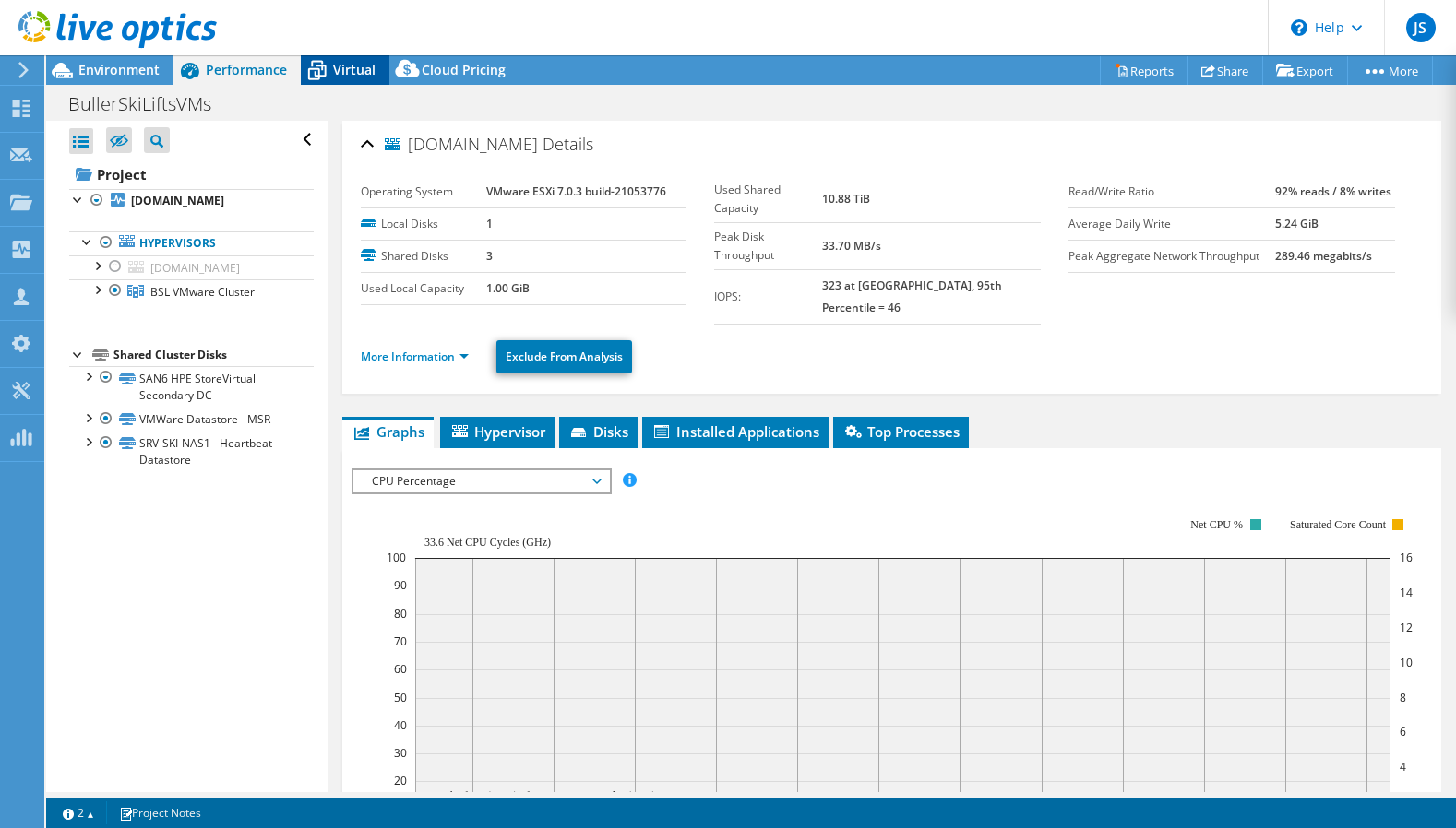
click at [351, 73] on span "Virtual" at bounding box center [354, 69] width 42 height 18
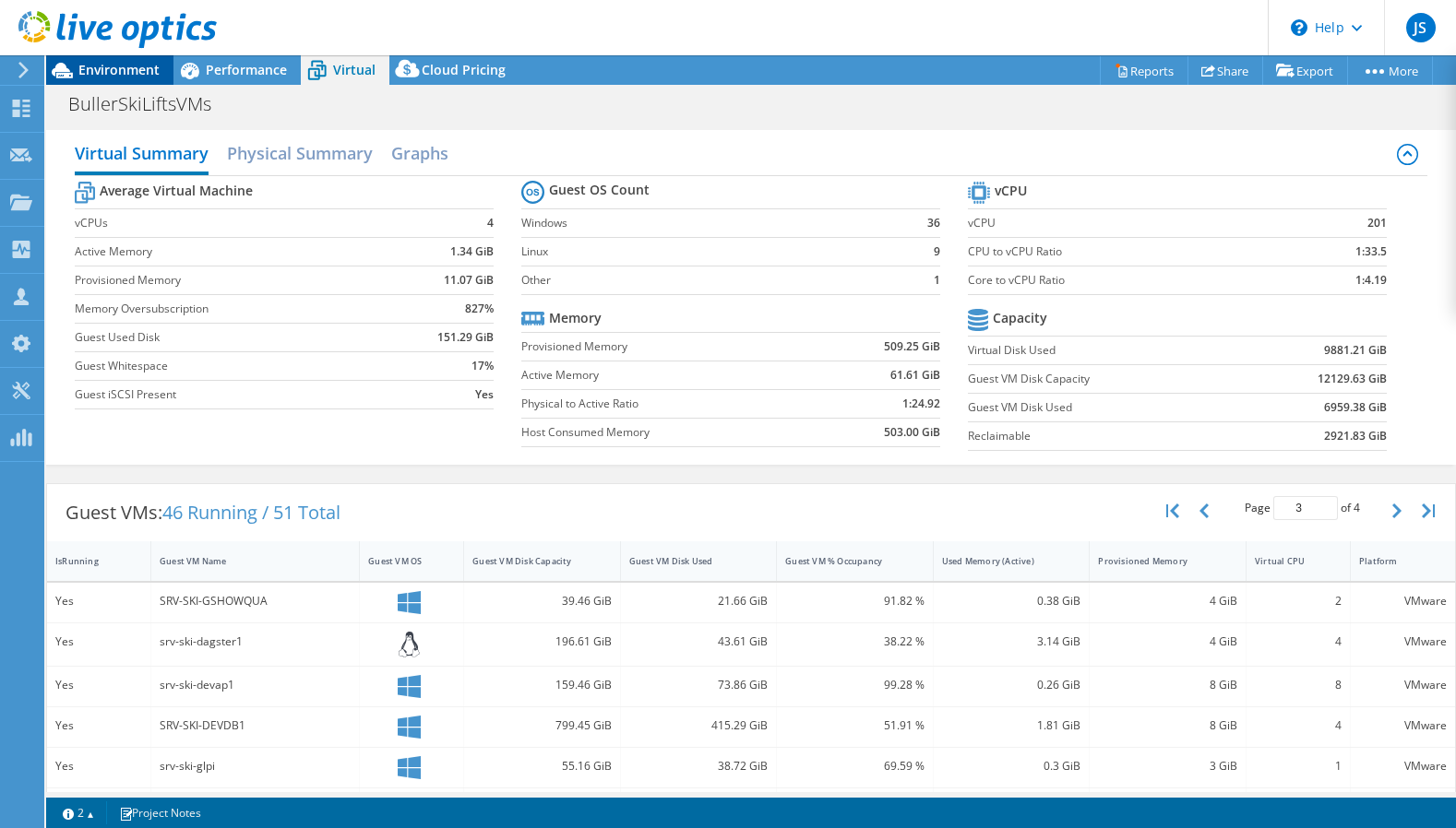
click at [90, 67] on span "Environment" at bounding box center [118, 69] width 81 height 18
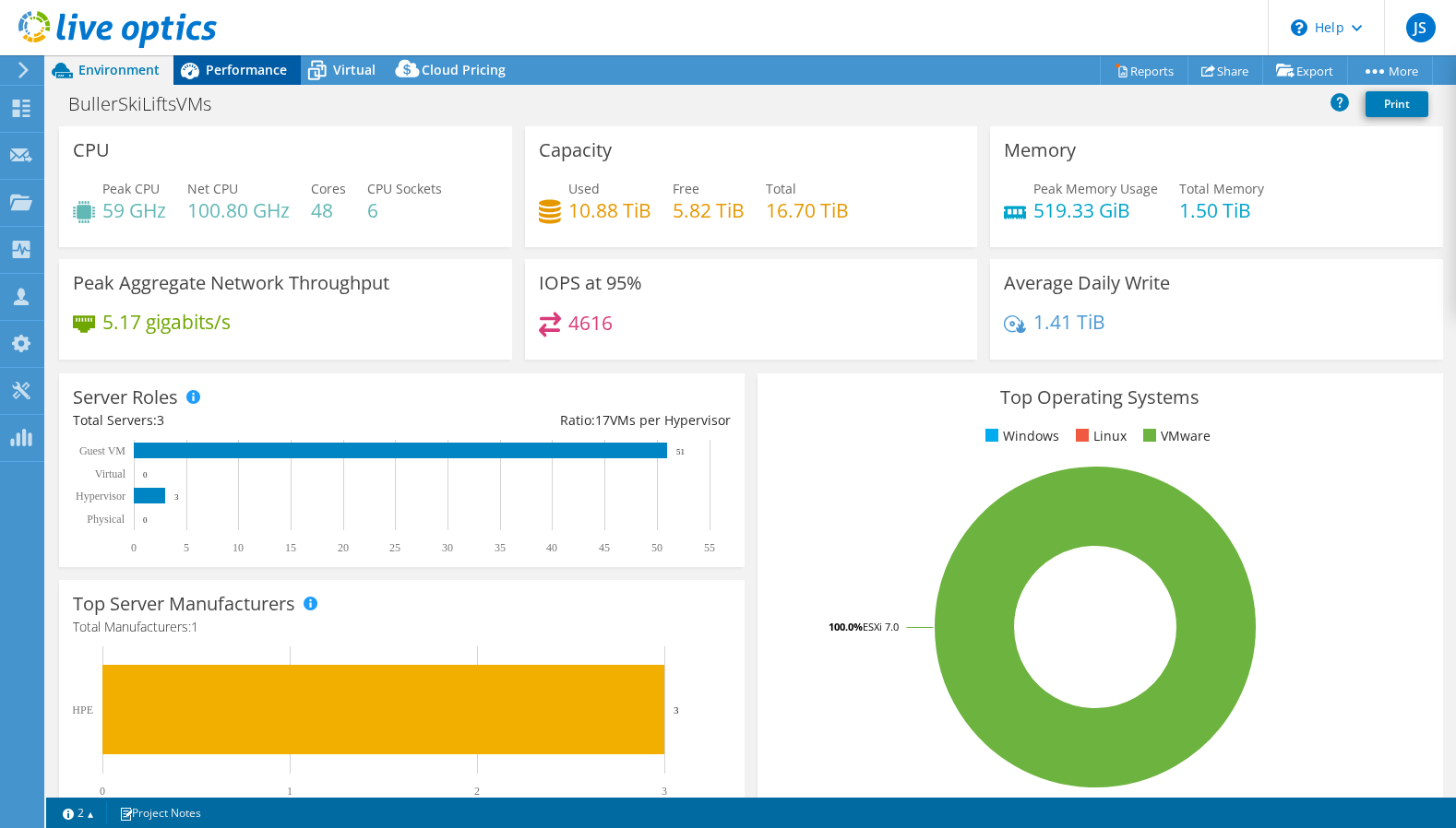
click at [257, 64] on span "Performance" at bounding box center [246, 69] width 81 height 18
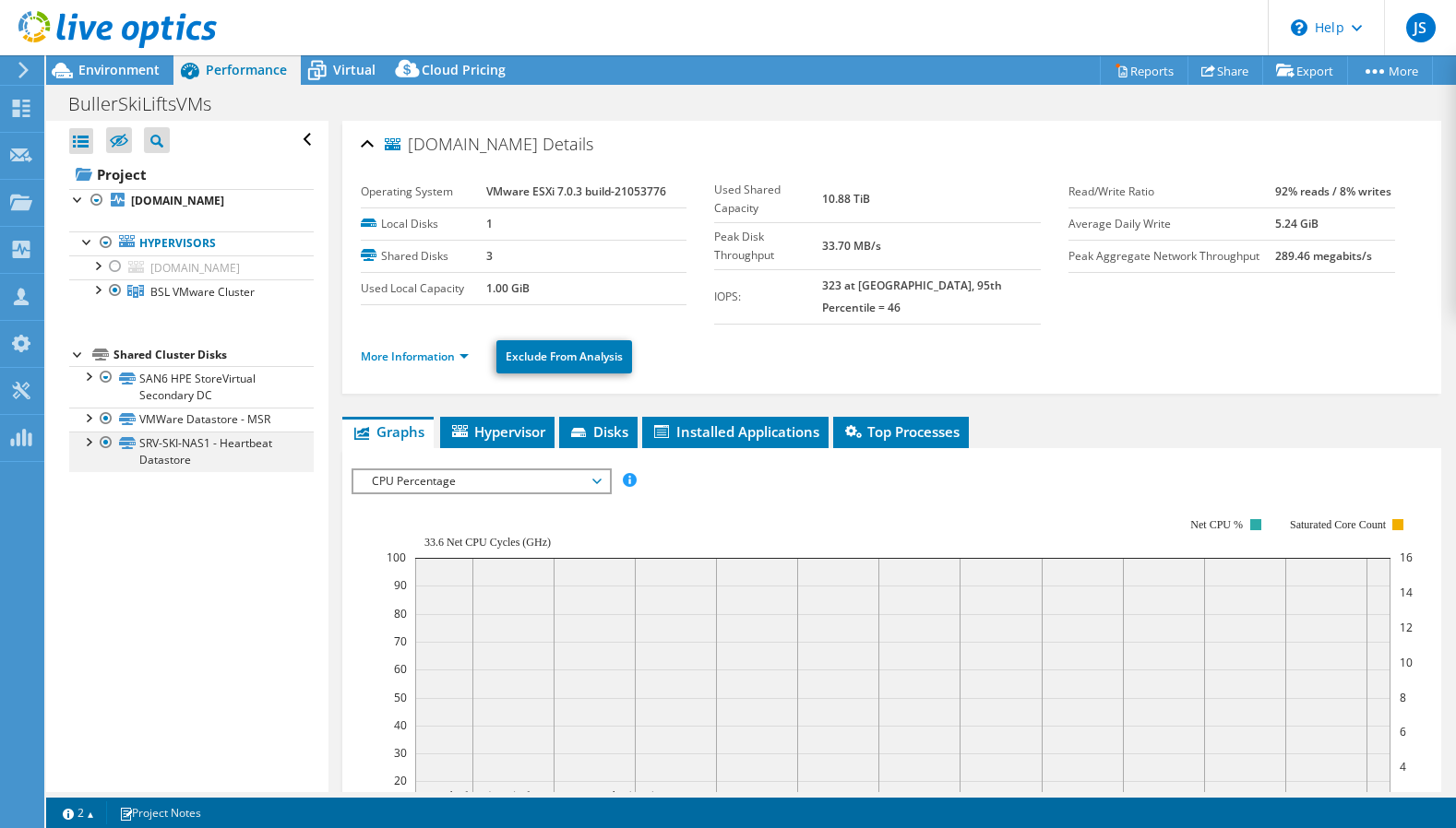
click at [92, 450] on div at bounding box center [88, 441] width 19 height 19
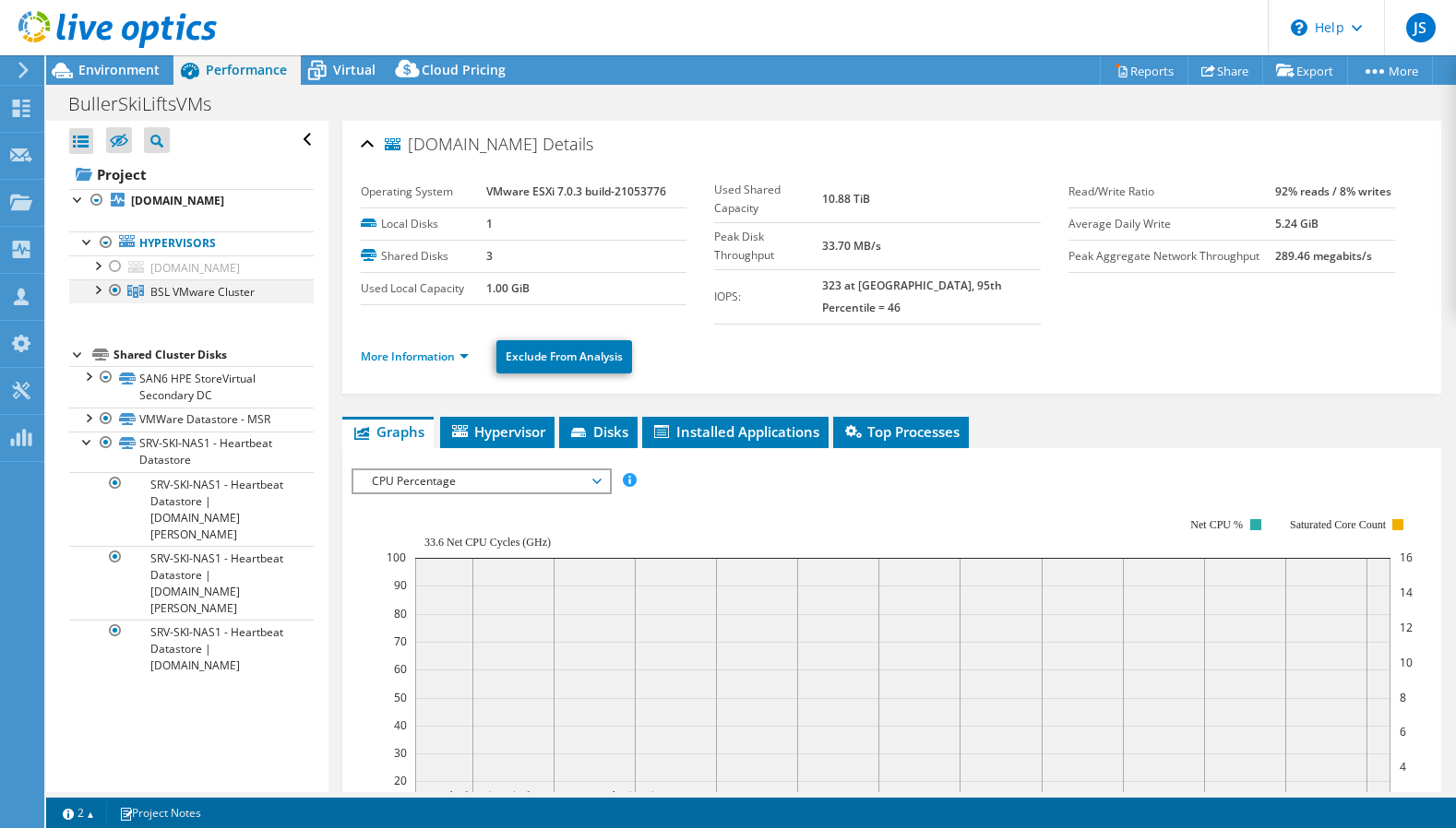
click at [98, 297] on div at bounding box center [97, 289] width 19 height 19
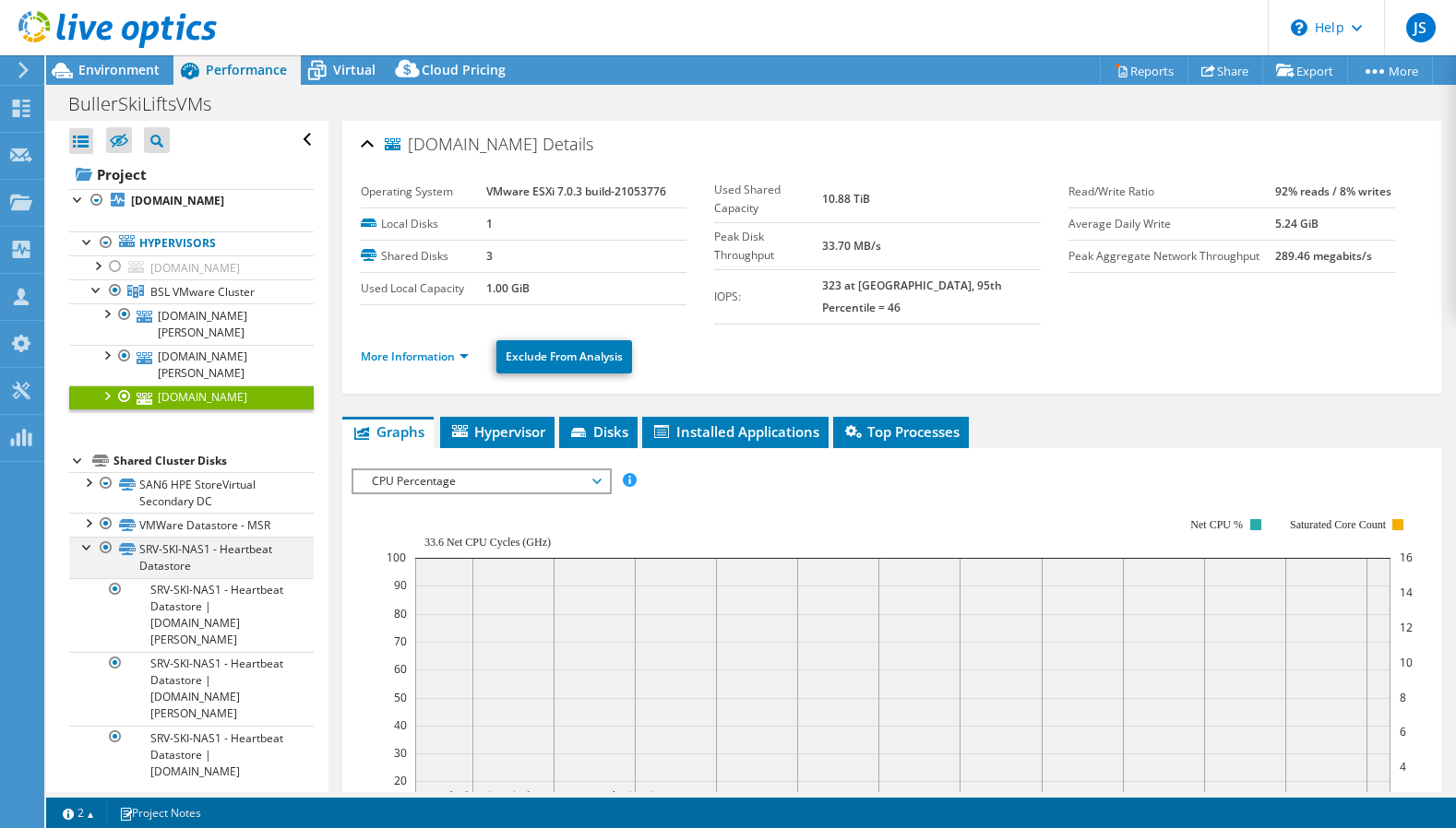
click at [83, 555] on div at bounding box center [88, 546] width 19 height 19
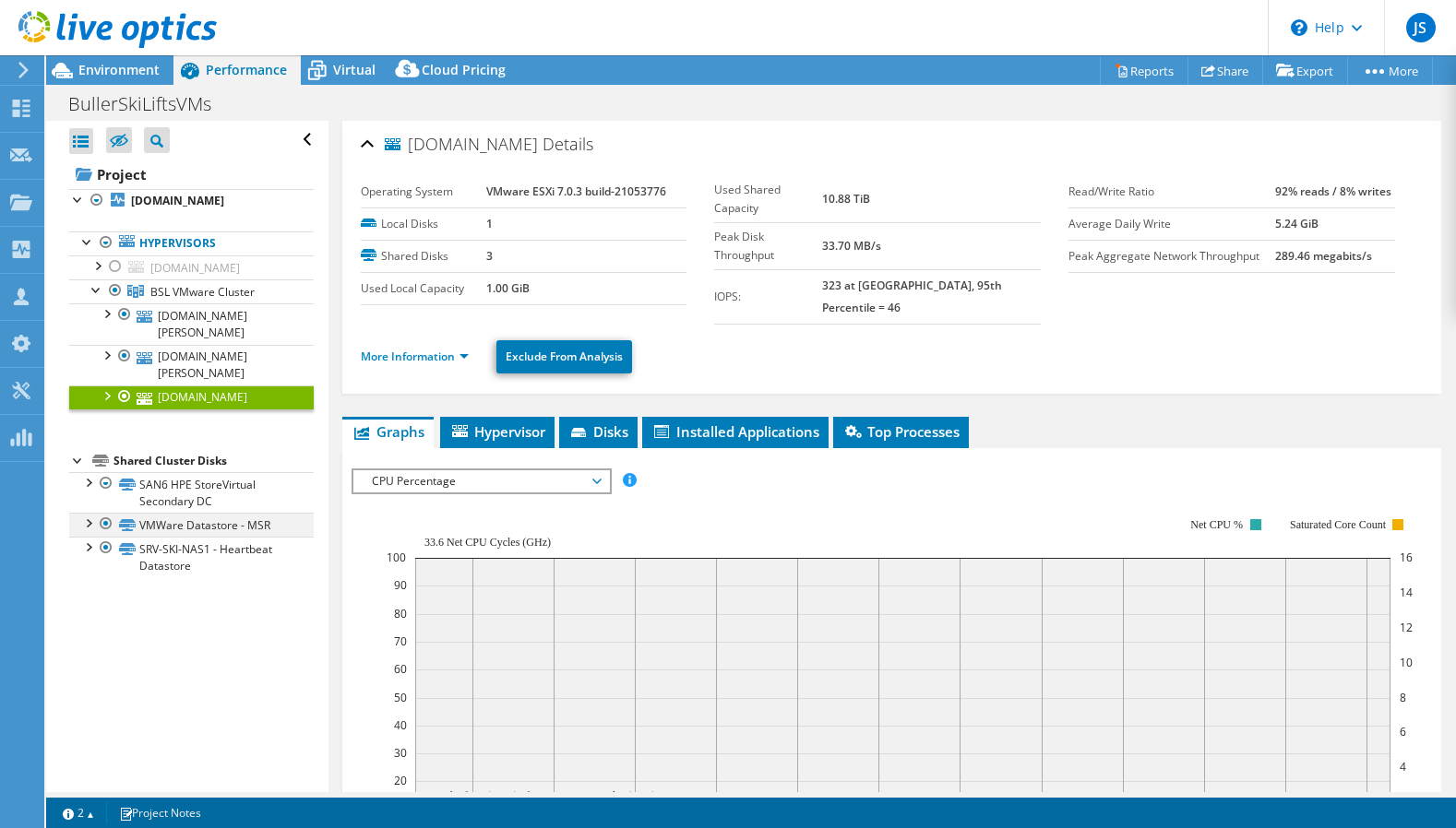
click at [90, 531] on div at bounding box center [88, 522] width 19 height 19
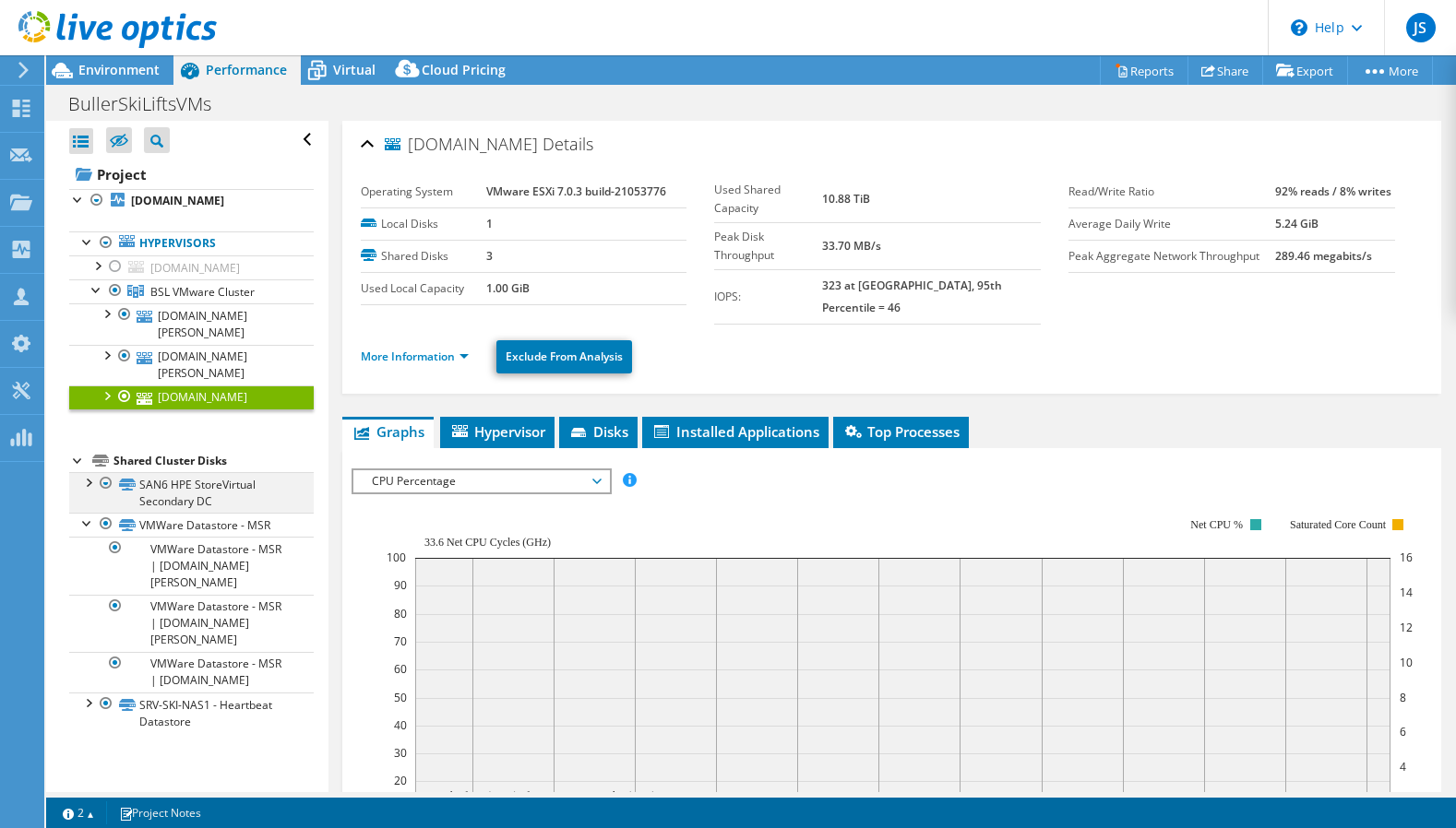
click at [91, 490] on div at bounding box center [88, 481] width 19 height 19
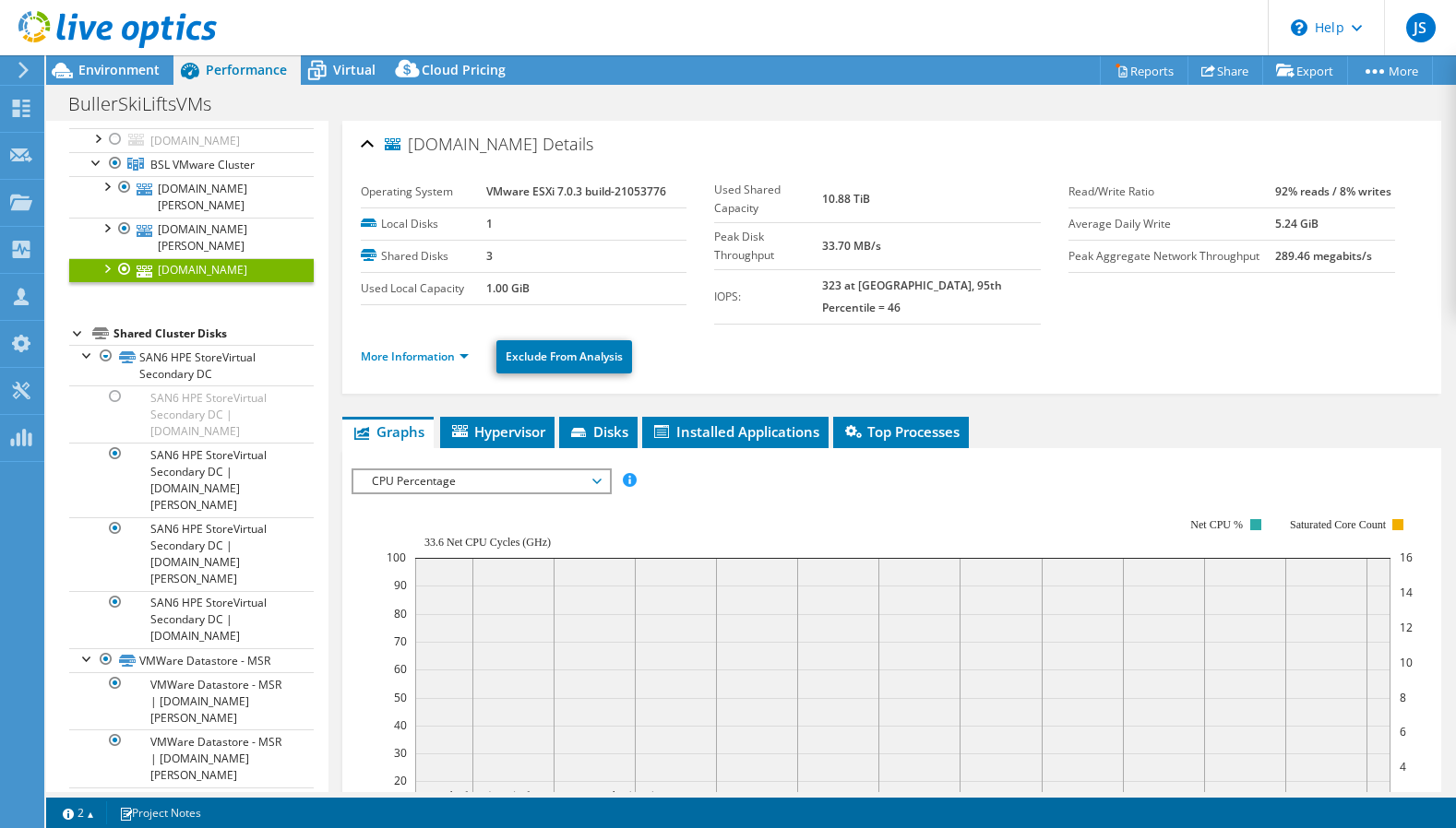
scroll to position [185, 0]
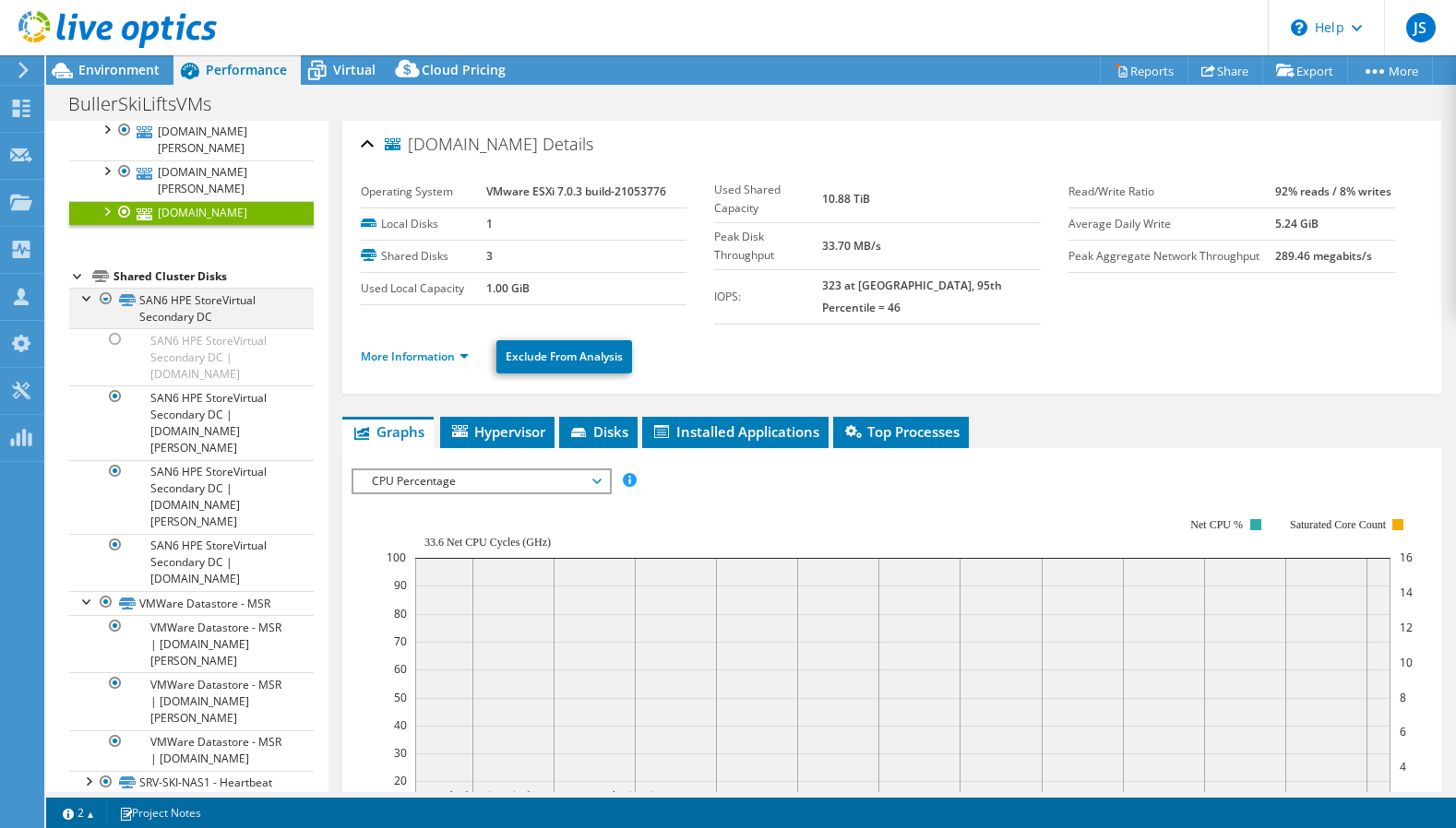
click at [108, 310] on div at bounding box center [106, 299] width 19 height 22
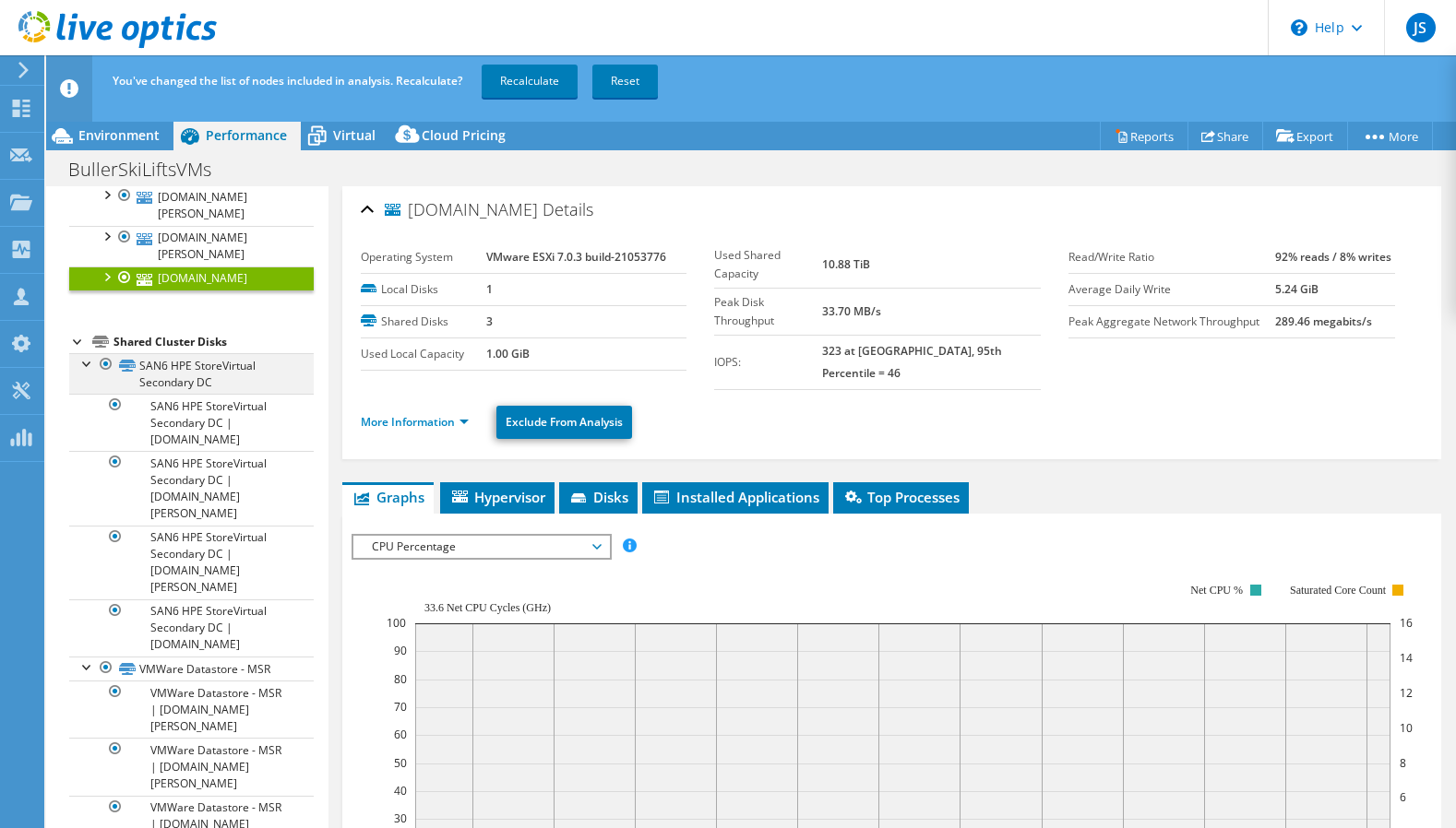
click at [108, 376] on div at bounding box center [106, 365] width 19 height 22
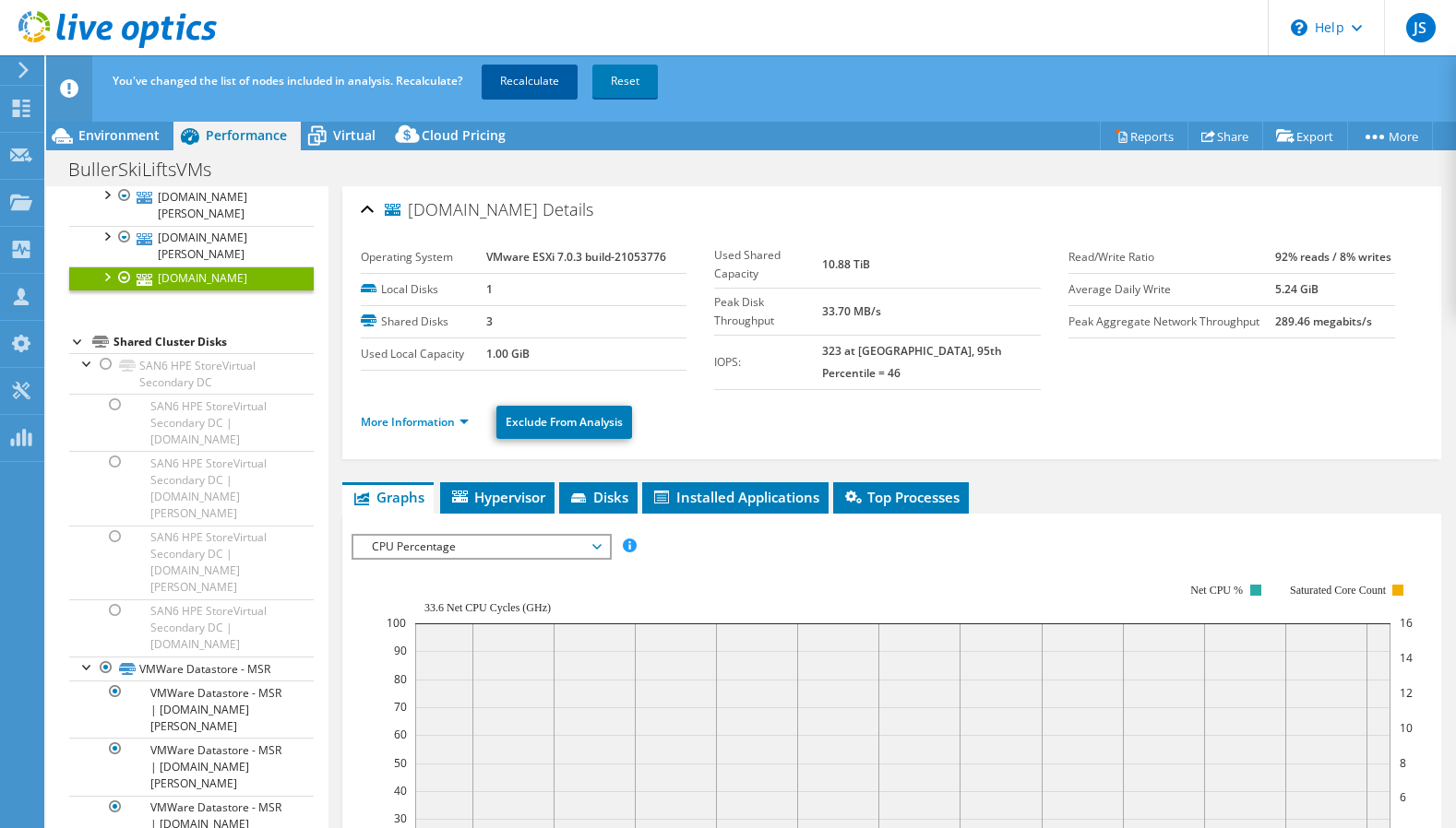
click at [510, 88] on link "Recalculate" at bounding box center [529, 81] width 96 height 34
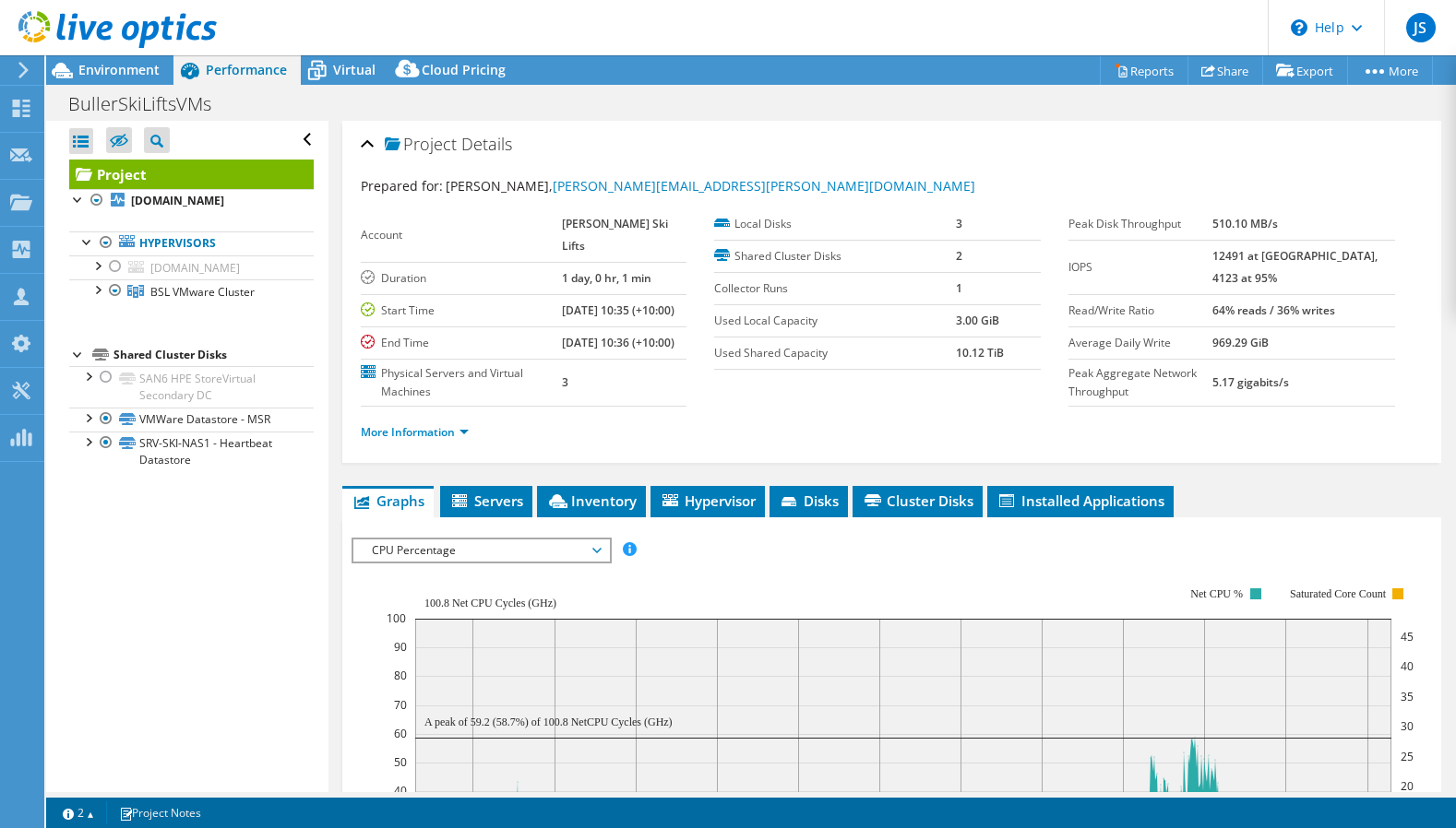
scroll to position [0, 0]
click at [140, 69] on span "Environment" at bounding box center [118, 69] width 81 height 18
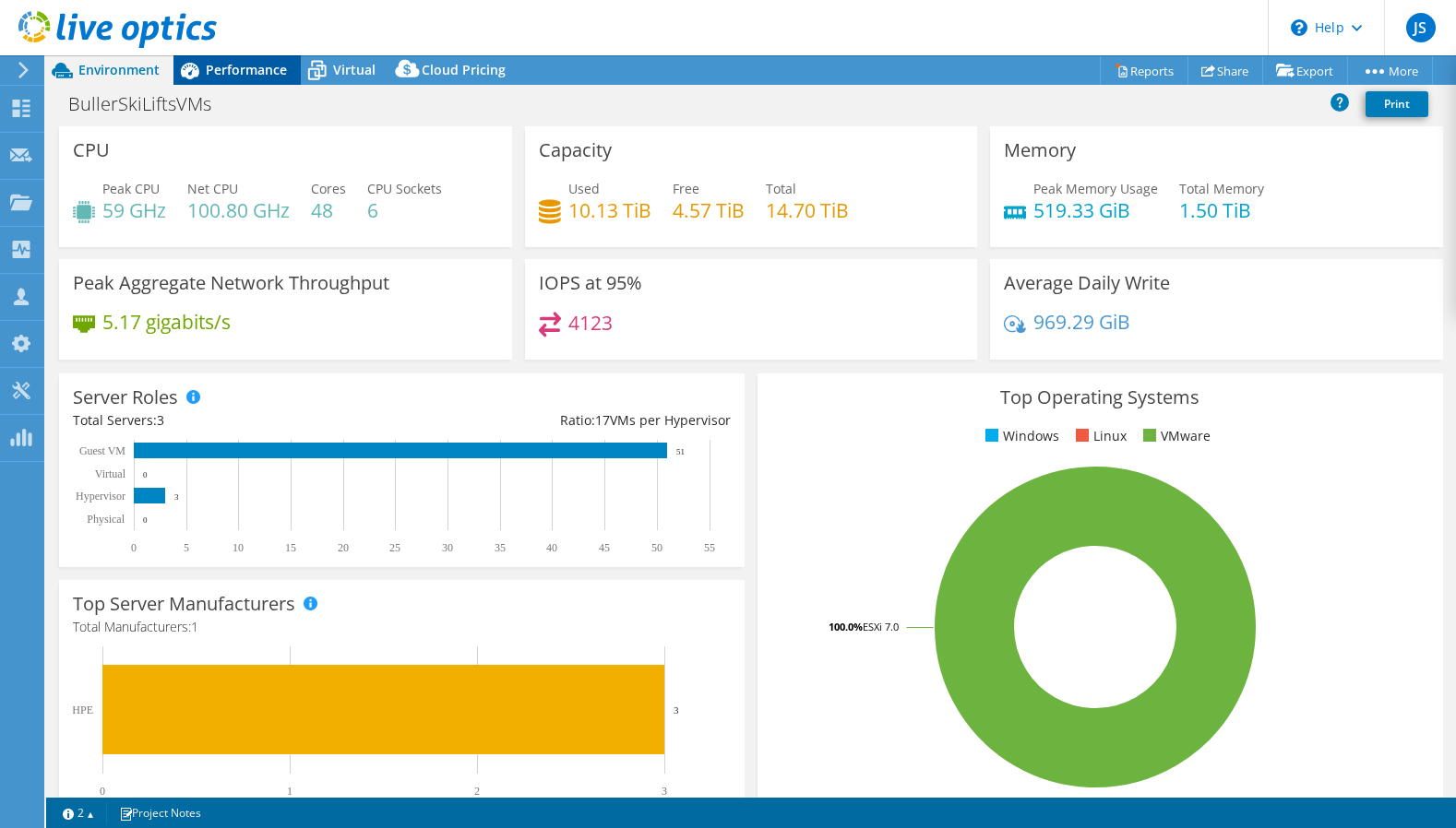
click at [262, 66] on span "Performance" at bounding box center [246, 69] width 81 height 18
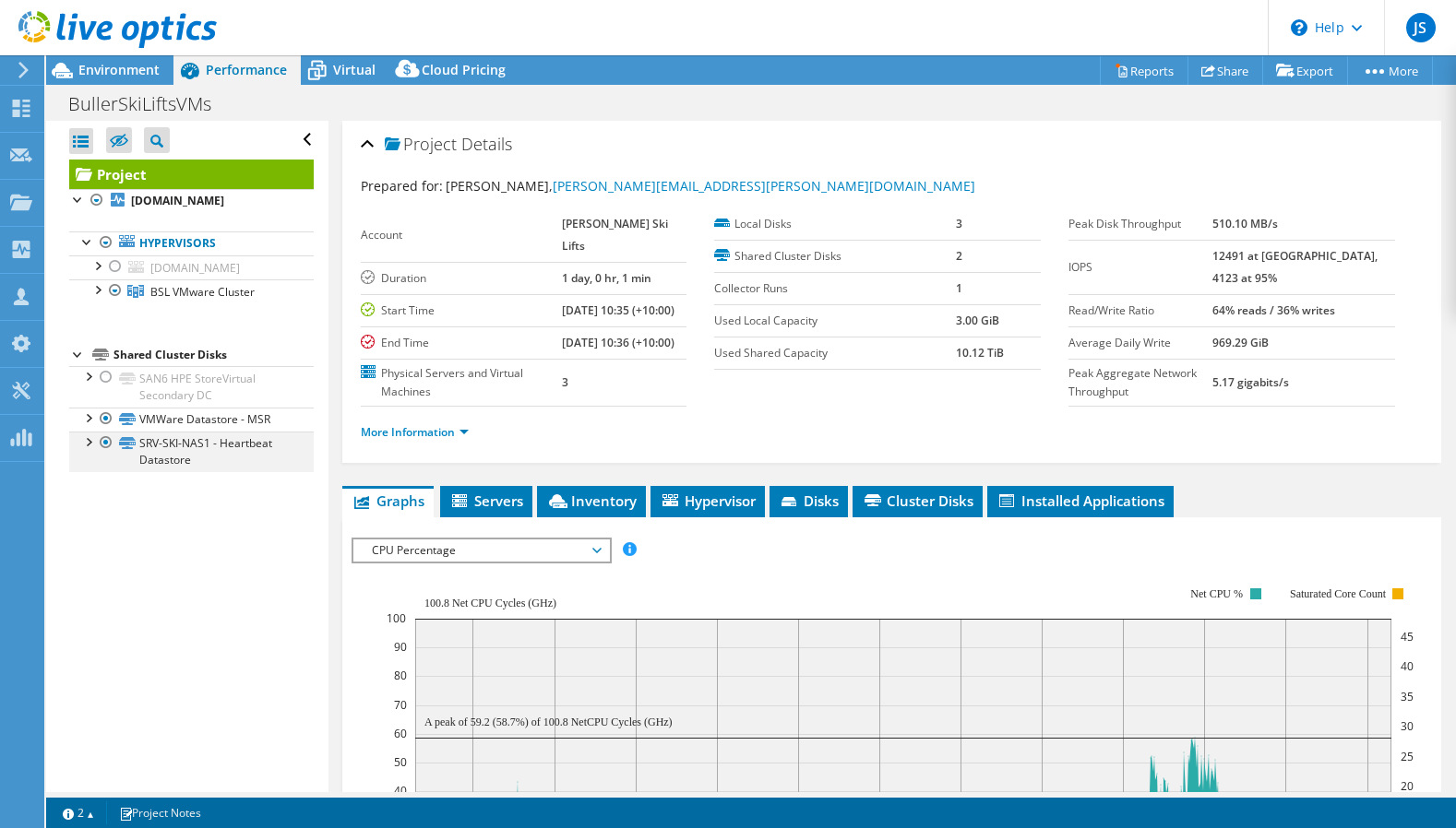
click at [109, 454] on div at bounding box center [106, 443] width 19 height 22
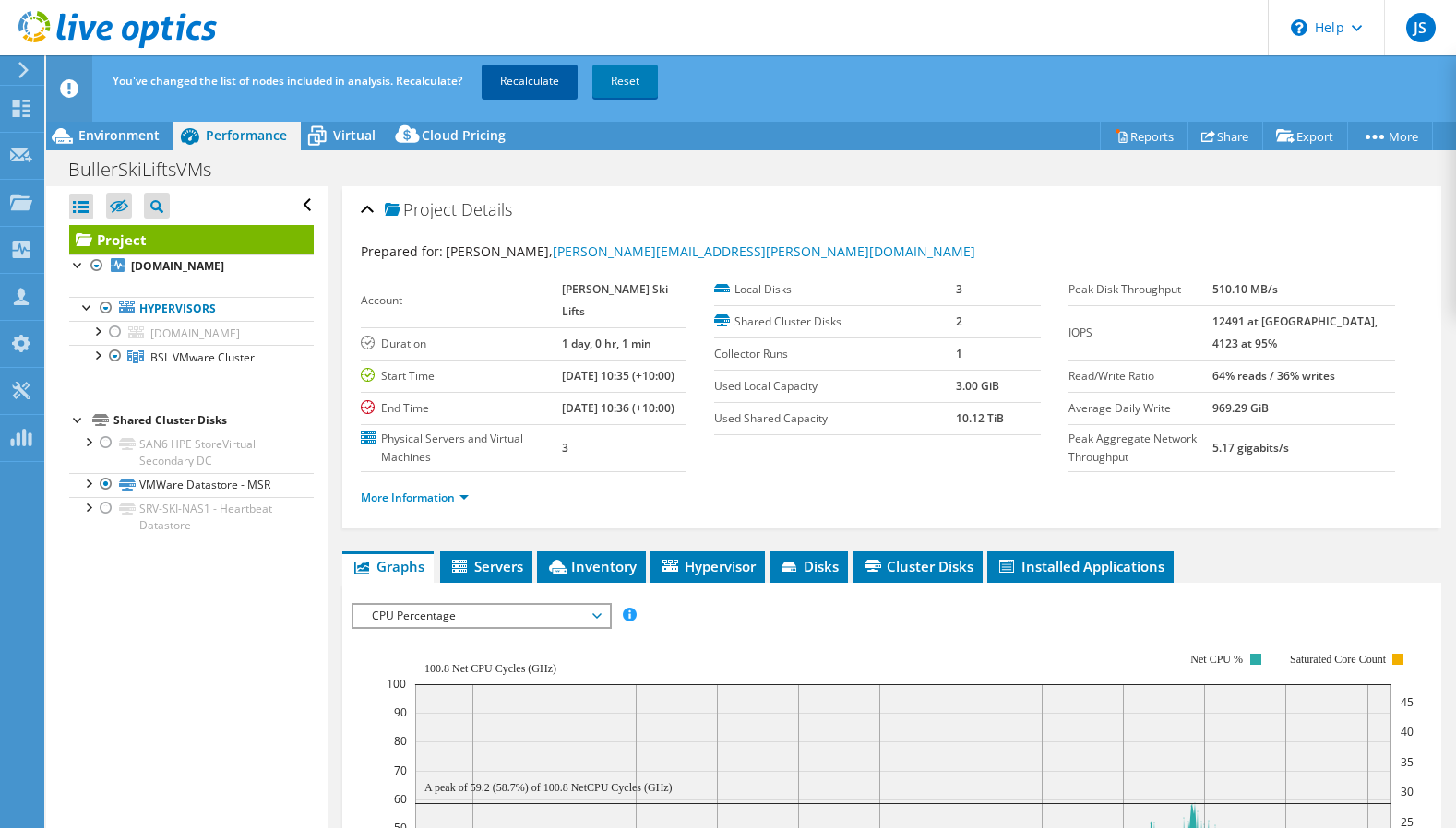
click at [520, 95] on link "Recalculate" at bounding box center [529, 81] width 96 height 34
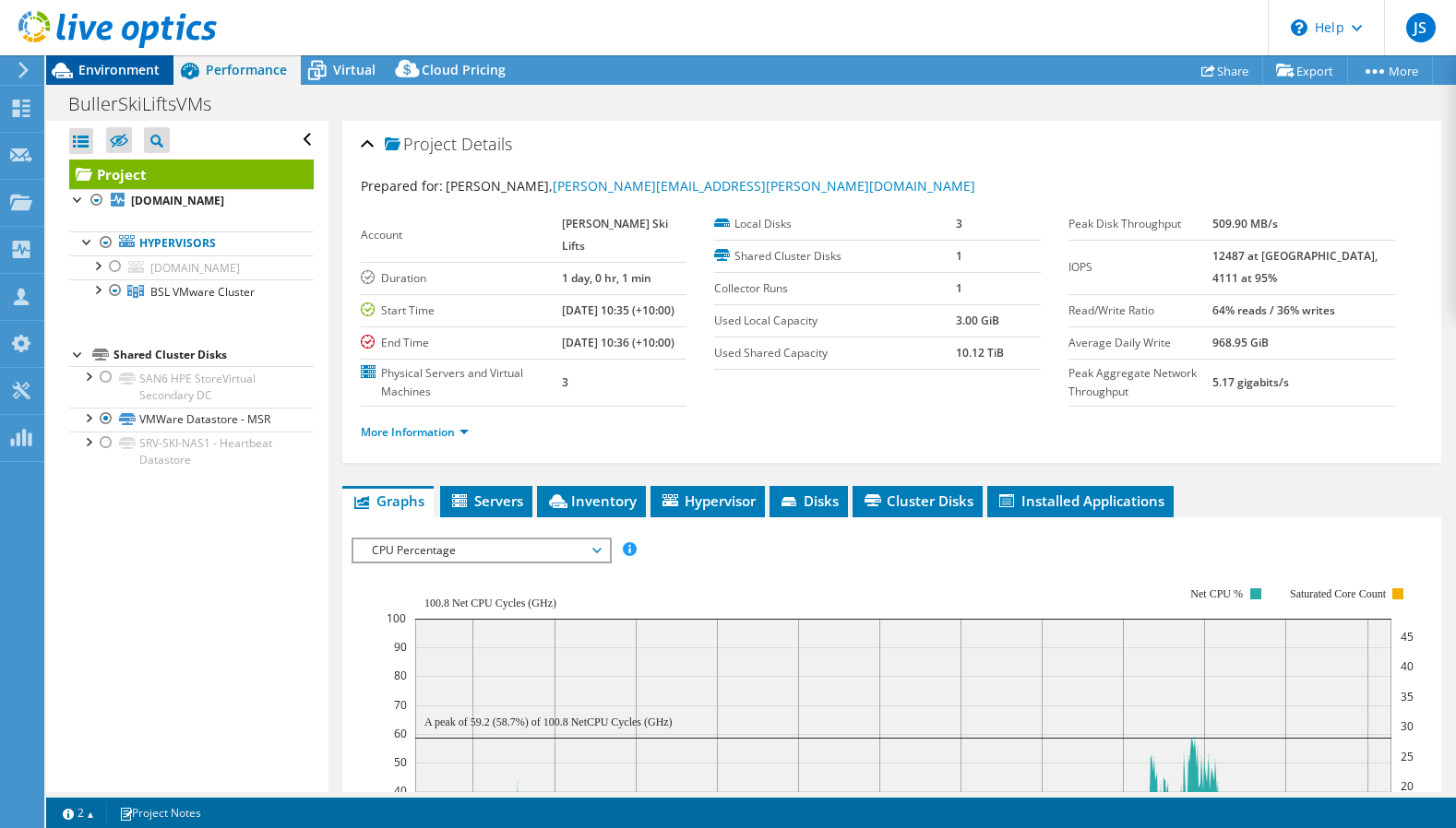
click at [151, 62] on span "Environment" at bounding box center [118, 69] width 81 height 18
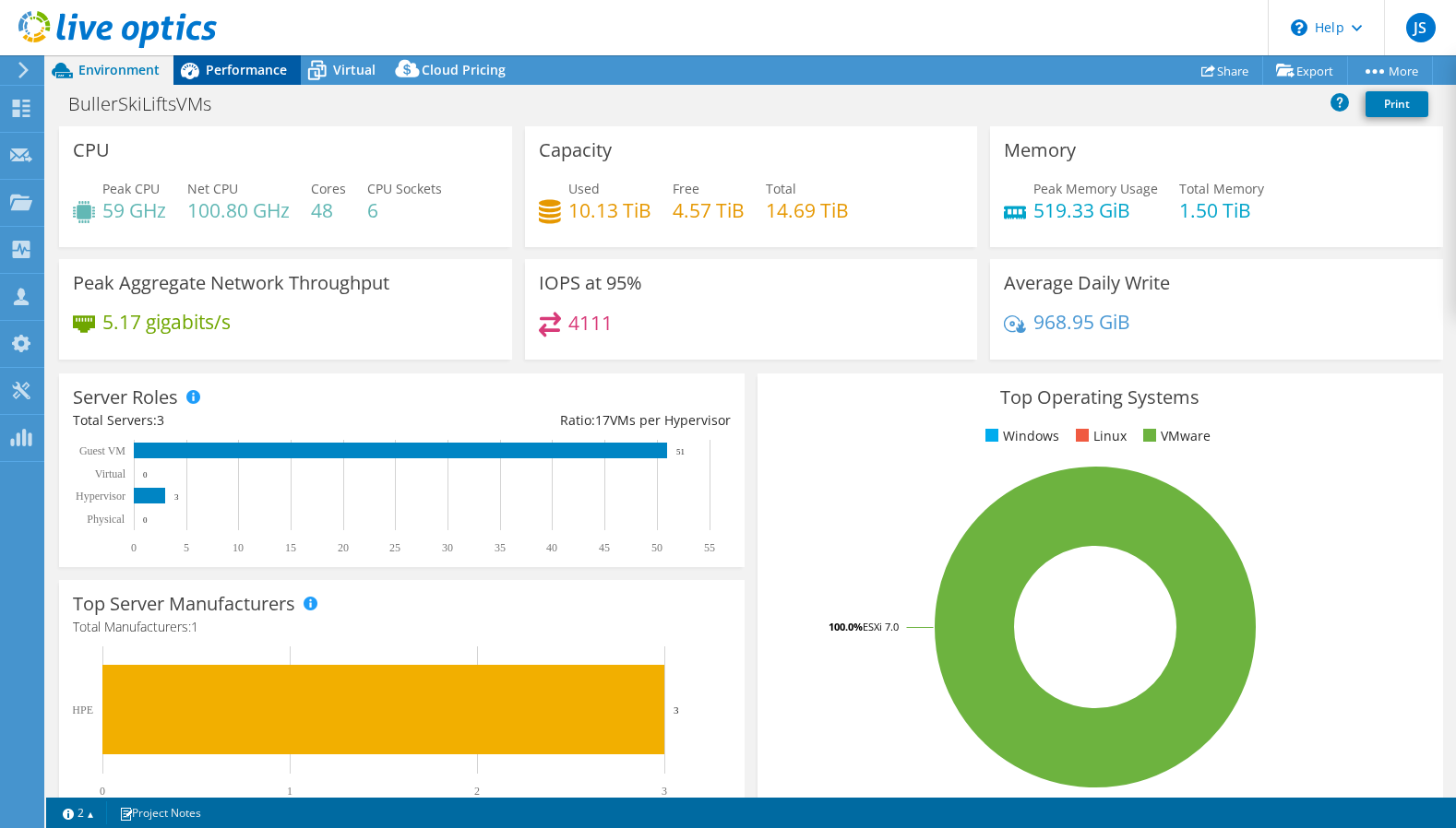
click at [245, 69] on span "Performance" at bounding box center [246, 69] width 81 height 18
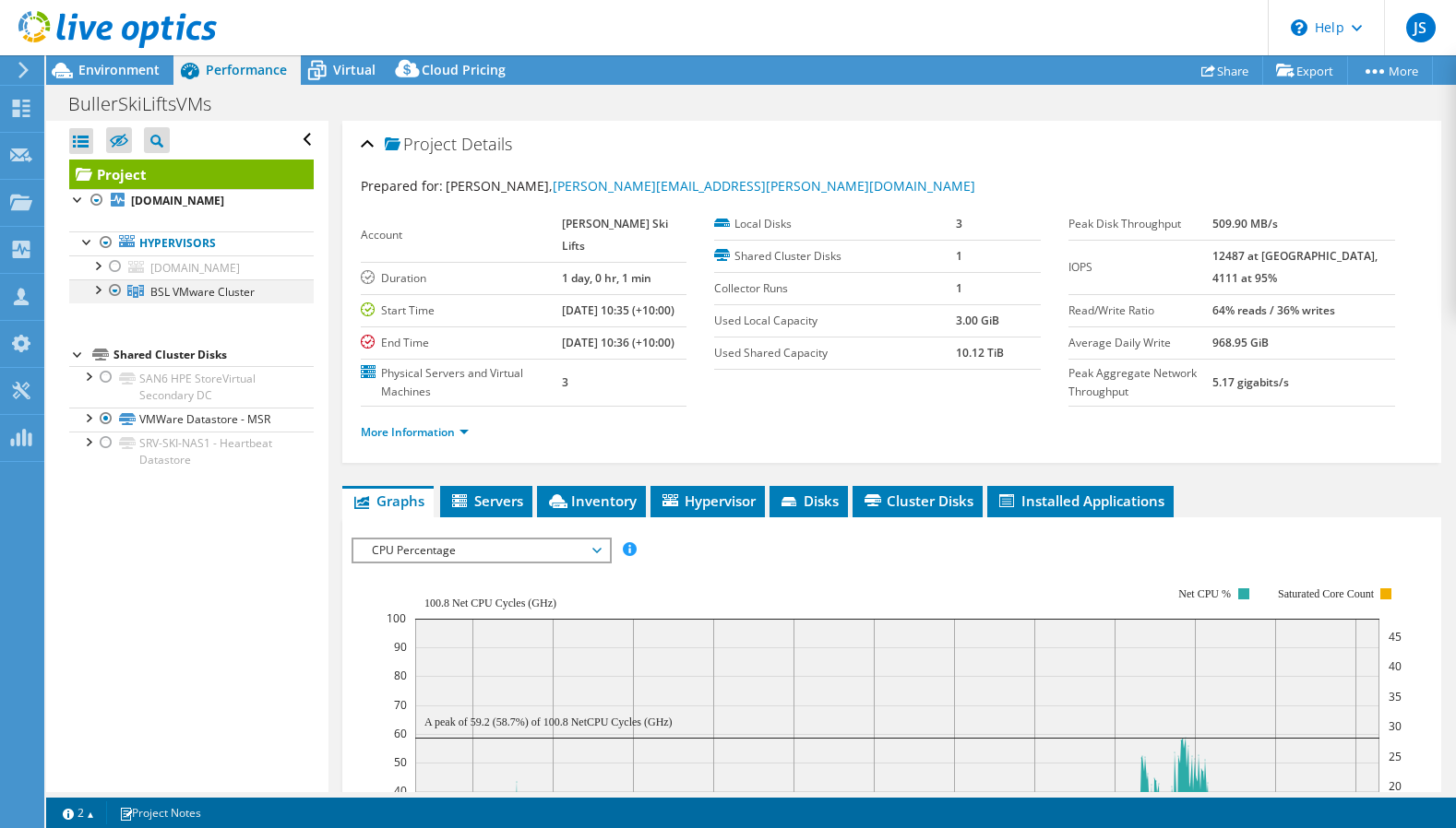
click at [97, 297] on div at bounding box center [97, 289] width 19 height 19
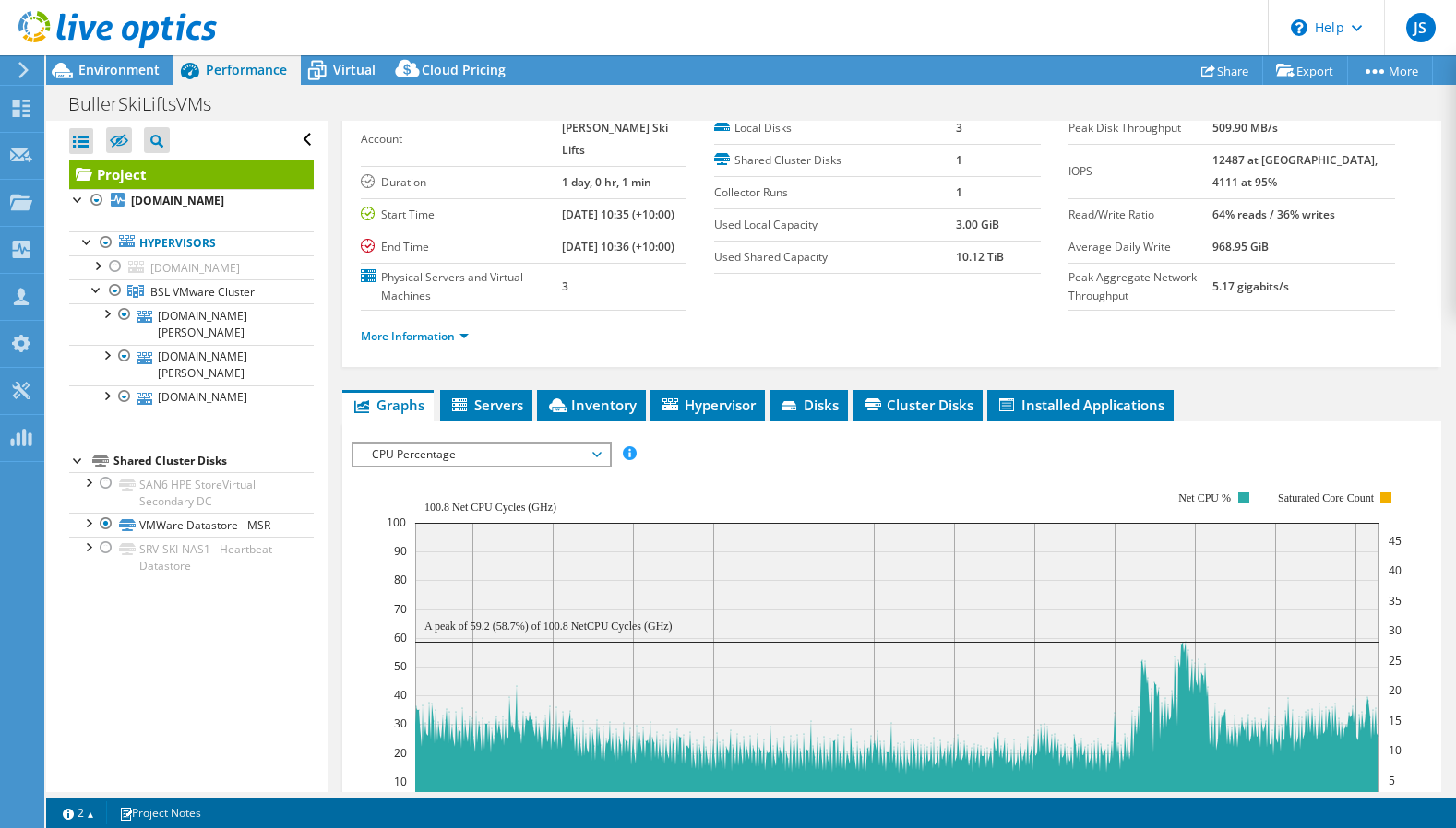
scroll to position [185, 0]
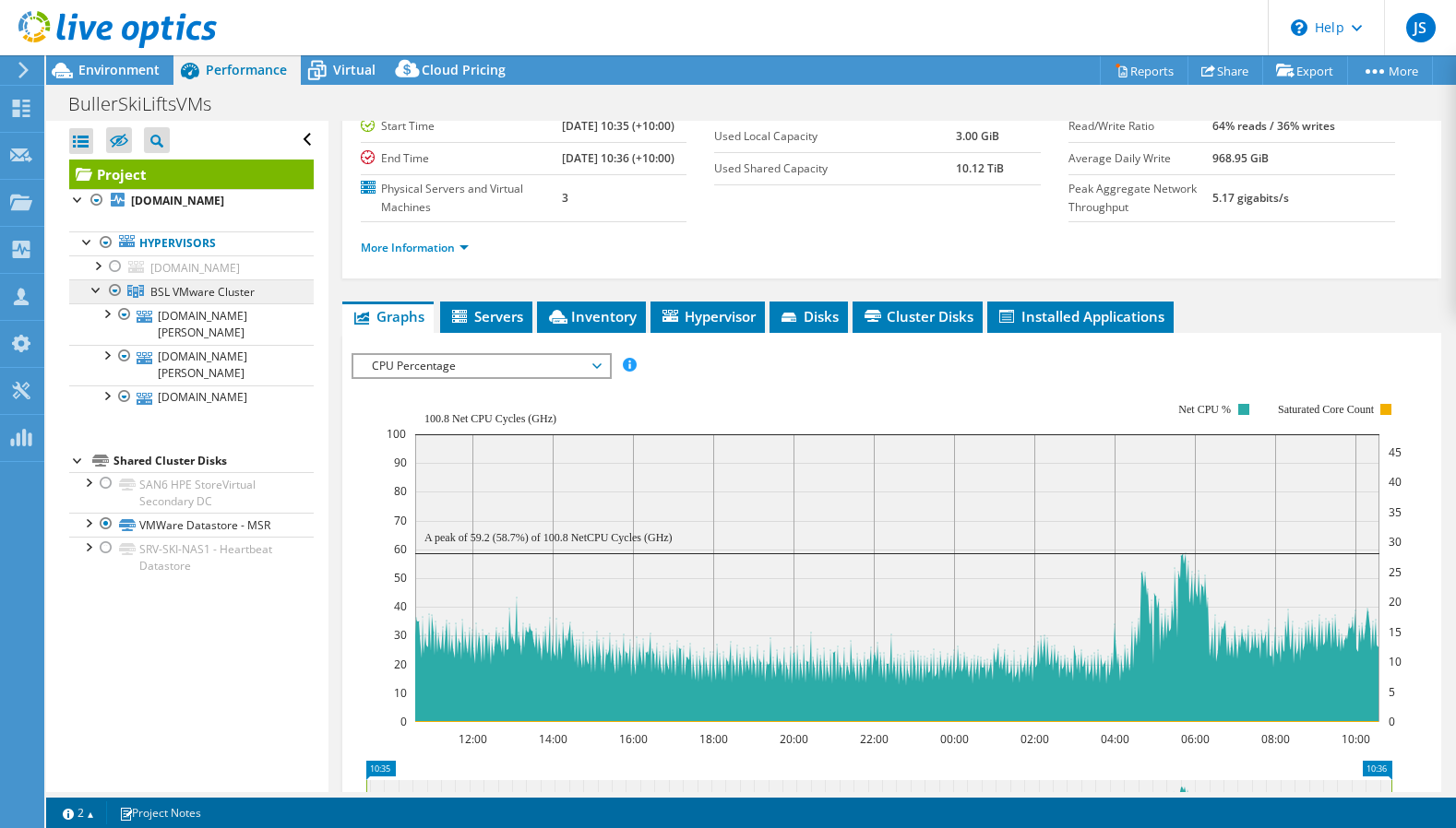
click at [229, 299] on span "BSL VMware Cluster" at bounding box center [202, 292] width 104 height 16
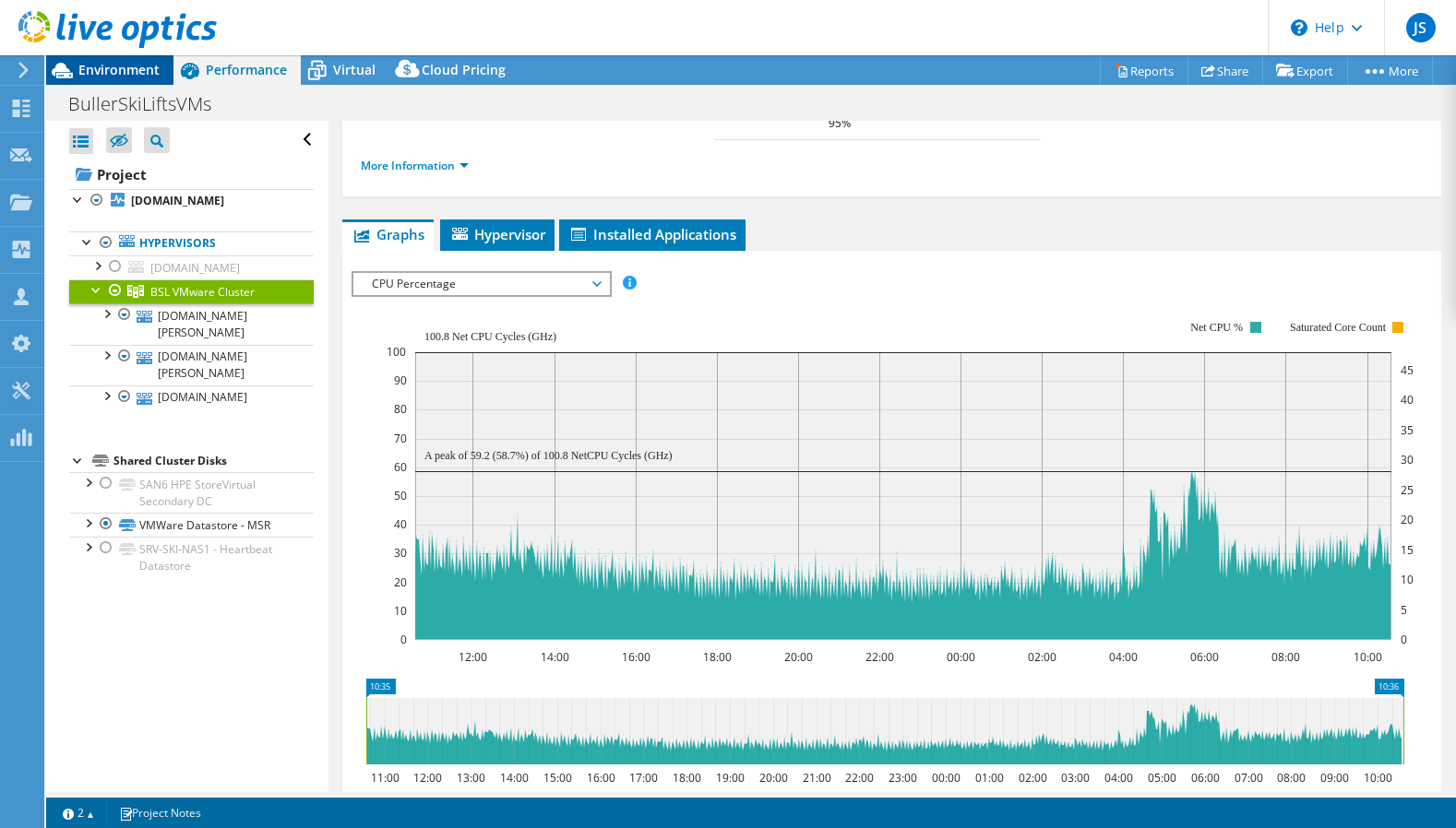
click at [140, 65] on span "Environment" at bounding box center [118, 69] width 81 height 18
